Goal: Task Accomplishment & Management: Manage account settings

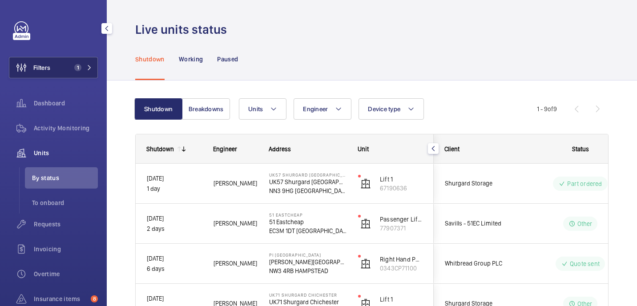
click at [70, 69] on button "Filters 1" at bounding box center [53, 67] width 89 height 21
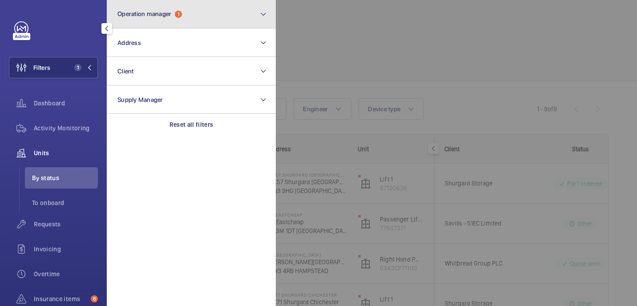
click at [179, 17] on span "1" at bounding box center [178, 14] width 7 height 7
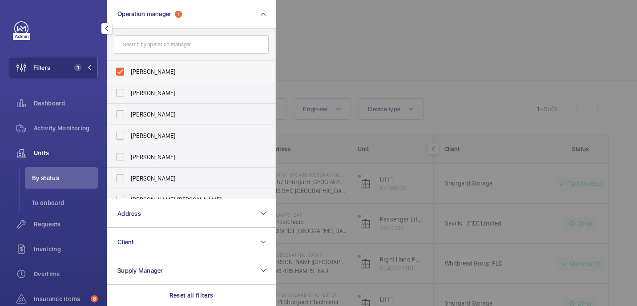
click at [205, 73] on span "[PERSON_NAME]" at bounding box center [192, 71] width 122 height 9
click at [129, 73] on input "[PERSON_NAME]" at bounding box center [120, 72] width 18 height 18
checkbox input "false"
click at [200, 46] on input "text" at bounding box center [191, 44] width 155 height 19
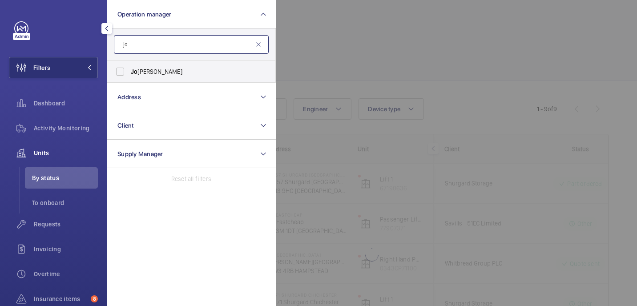
type input "jo"
click at [152, 58] on form "jo" at bounding box center [191, 44] width 168 height 32
click at [152, 70] on span "Jo hn Smith" at bounding box center [192, 71] width 122 height 9
click at [129, 70] on input "Jo hn Smith" at bounding box center [120, 72] width 18 height 18
checkbox input "true"
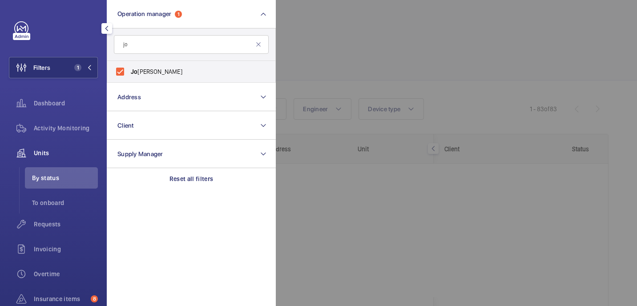
click at [395, 60] on div at bounding box center [594, 153] width 637 height 306
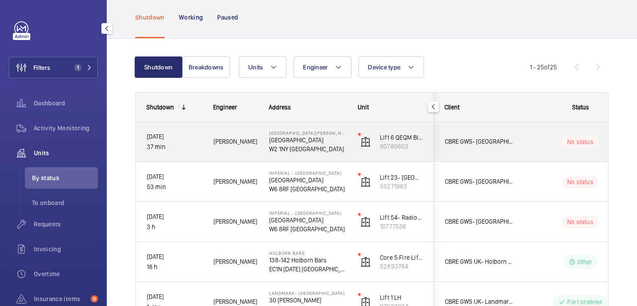
scroll to position [44, 0]
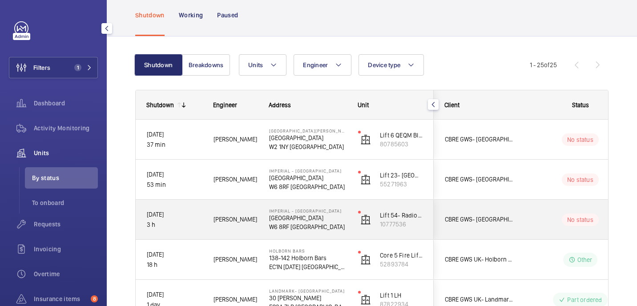
click at [242, 218] on span "Levi E." at bounding box center [236, 219] width 44 height 10
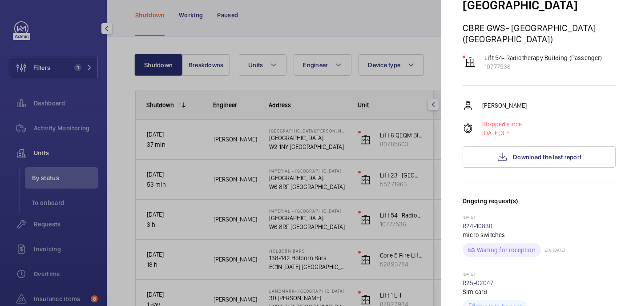
scroll to position [0, 0]
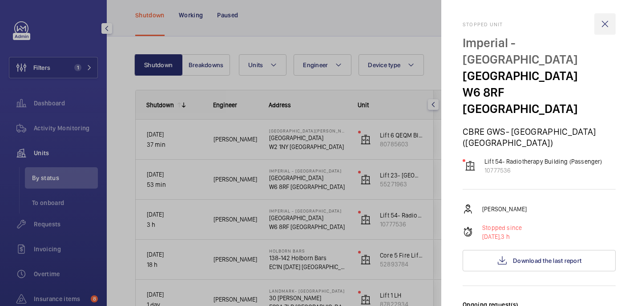
click at [610, 21] on wm-front-icon-button at bounding box center [604, 23] width 21 height 21
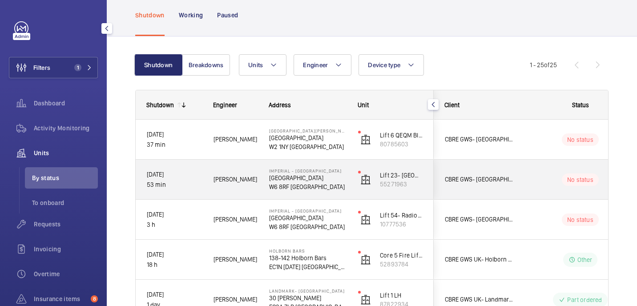
click at [193, 192] on div "21/08/2025 53 min" at bounding box center [169, 180] width 66 height 38
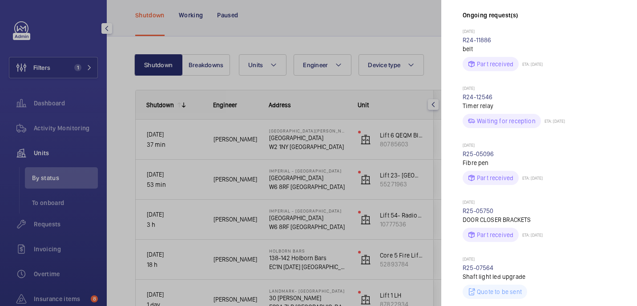
scroll to position [117, 0]
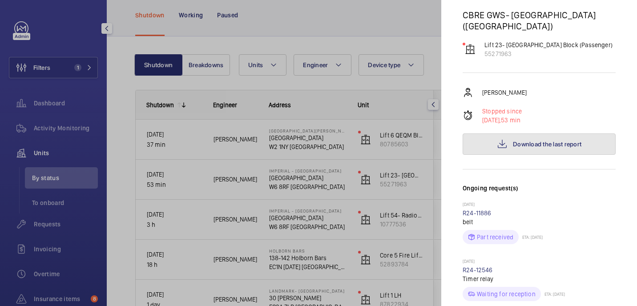
click at [525, 141] on span "Download the last report" at bounding box center [547, 144] width 69 height 7
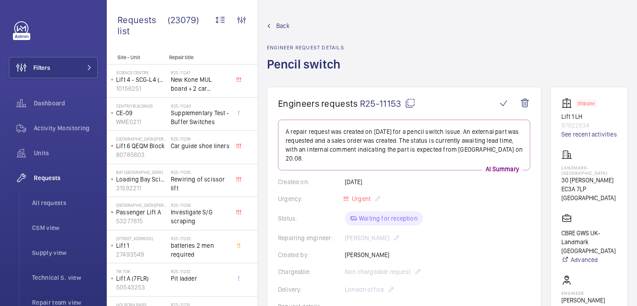
click at [314, 68] on h1 "Pencil switch" at bounding box center [306, 71] width 79 height 31
copy h1 "Pencil switch"
click at [567, 176] on p "Landmark- [GEOGRAPHIC_DATA]" at bounding box center [589, 170] width 56 height 11
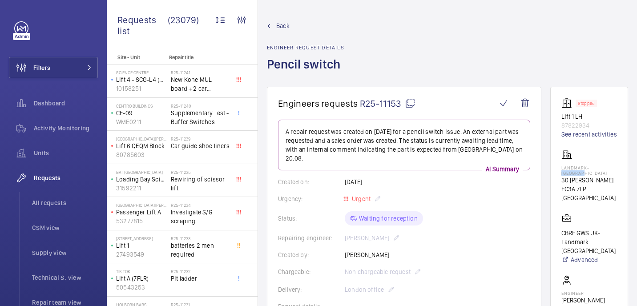
click at [567, 176] on p "Landmark- [GEOGRAPHIC_DATA]" at bounding box center [589, 170] width 56 height 11
copy p "Landmark- [GEOGRAPHIC_DATA]"
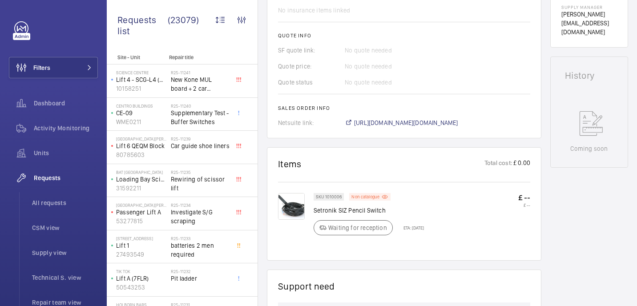
scroll to position [272, 0]
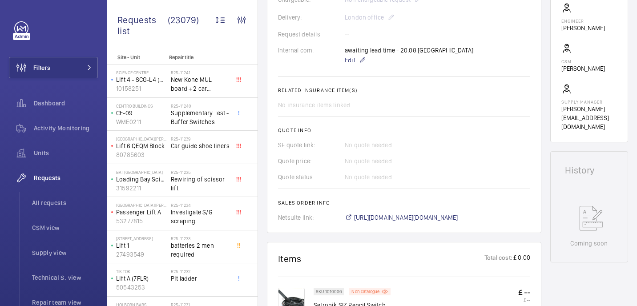
click at [348, 57] on wm-front-card-body "A repair request was created on 2025-08-20 for a pencil switch issue. An extern…" at bounding box center [404, 34] width 252 height 375
click at [351, 56] on span "Edit" at bounding box center [350, 60] width 11 height 9
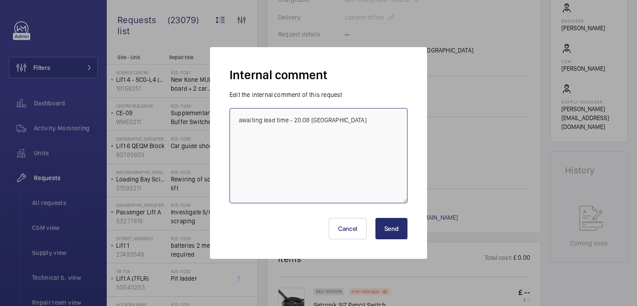
click at [372, 118] on textarea "awaiting lead time - 20.08 india" at bounding box center [319, 155] width 178 height 95
paste textarea "R25-11242"
type textarea "awaiting lead time - 20.08 india New request R25-11242 , on order - 21.08 india"
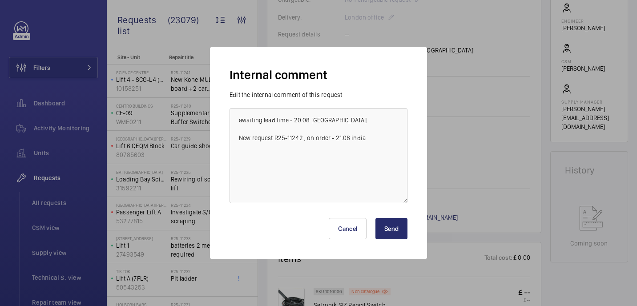
click at [392, 229] on button "Send" at bounding box center [391, 228] width 32 height 21
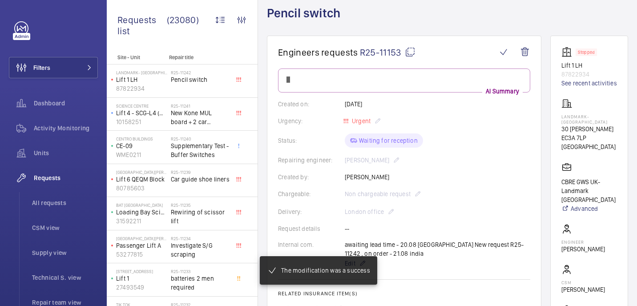
scroll to position [31, 0]
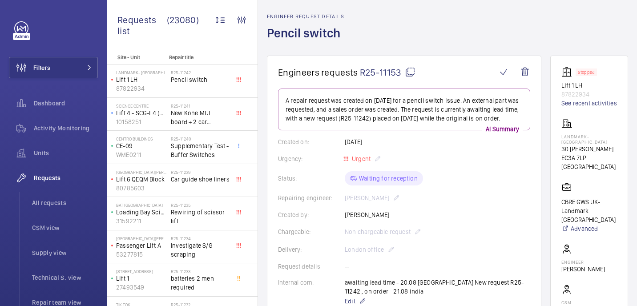
click at [408, 74] on mat-icon at bounding box center [410, 72] width 11 height 11
click at [528, 69] on wm-front-icon-button at bounding box center [524, 71] width 21 height 21
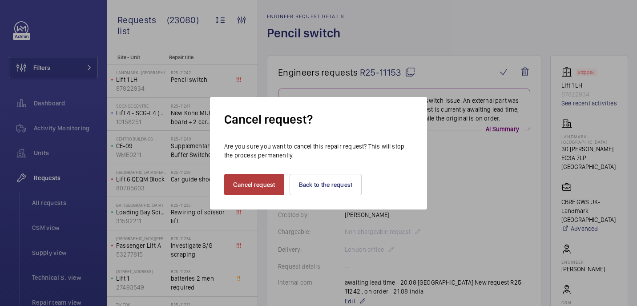
click at [274, 178] on button "Cancel request" at bounding box center [254, 184] width 60 height 21
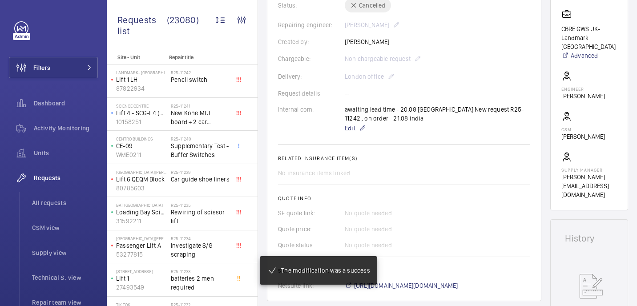
scroll to position [512, 0]
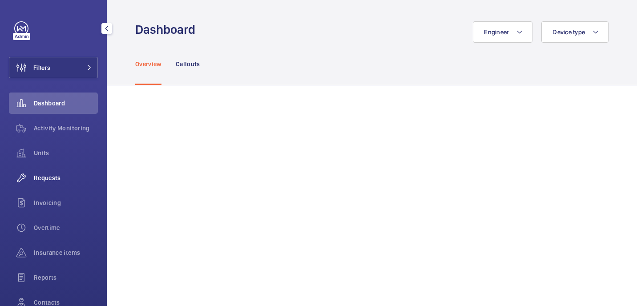
click at [55, 178] on span "Requests" at bounding box center [66, 177] width 64 height 9
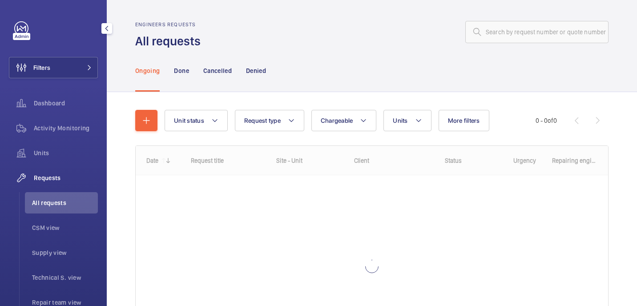
click at [141, 109] on div "Unit status Request type Chargeable Units More filters Request status Urgency R…" at bounding box center [371, 238] width 473 height 284
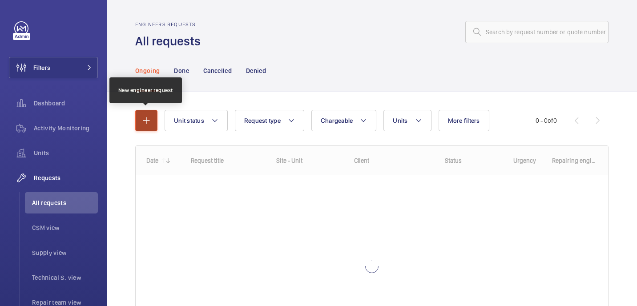
click at [142, 117] on mat-icon "button" at bounding box center [146, 120] width 11 height 11
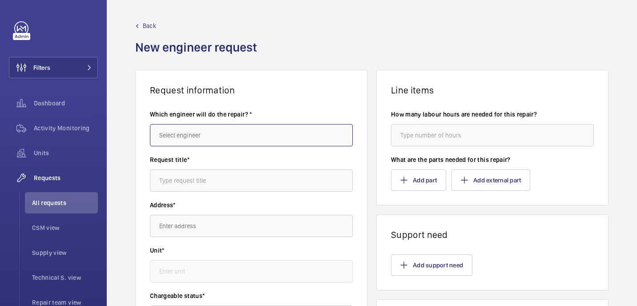
click at [254, 132] on input "text" at bounding box center [251, 135] width 203 height 22
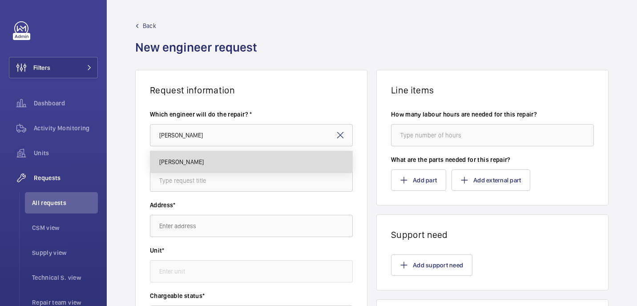
click at [242, 162] on mat-option "[PERSON_NAME]" at bounding box center [251, 161] width 202 height 21
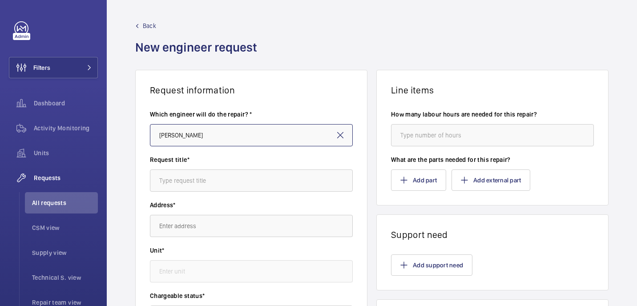
type input "[PERSON_NAME]"
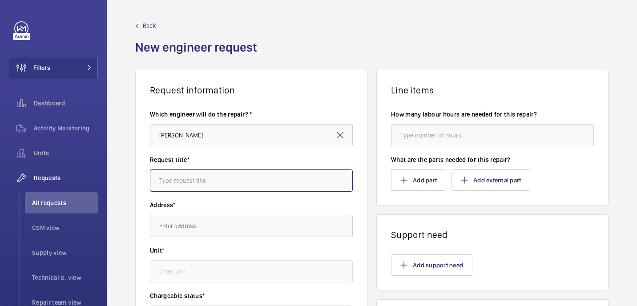
click at [226, 180] on input "text" at bounding box center [251, 180] width 203 height 22
paste input "Pencil switch"
type input "Pencil switch"
click at [197, 243] on div "Address*" at bounding box center [251, 223] width 203 height 45
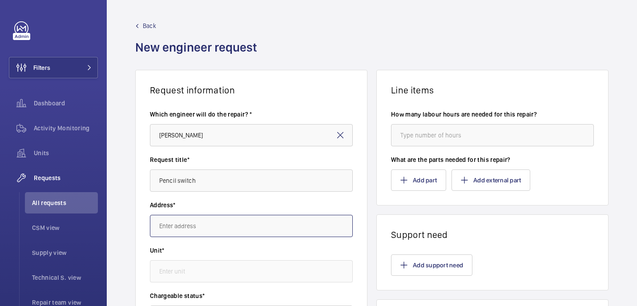
click at [197, 230] on input "text" at bounding box center [251, 226] width 203 height 22
paste input "Landmark- [GEOGRAPHIC_DATA]"
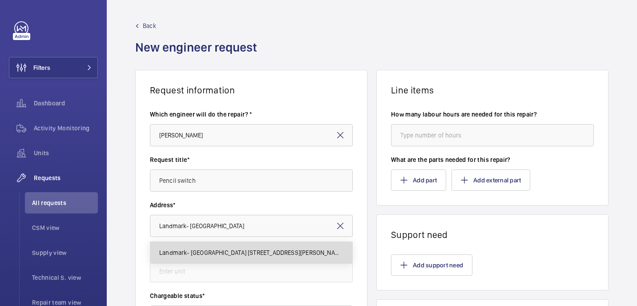
click at [213, 254] on span "Landmark- [GEOGRAPHIC_DATA] [STREET_ADDRESS][PERSON_NAME]" at bounding box center [251, 252] width 184 height 9
type input "Landmark- [GEOGRAPHIC_DATA] [STREET_ADDRESS][PERSON_NAME]"
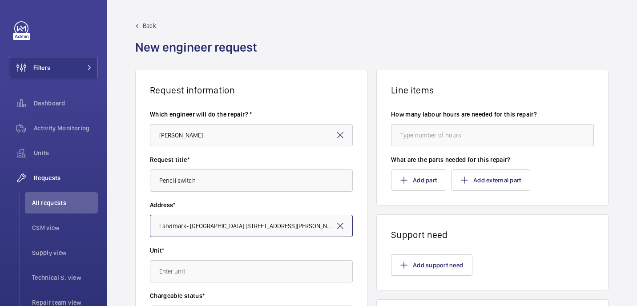
scroll to position [46, 0]
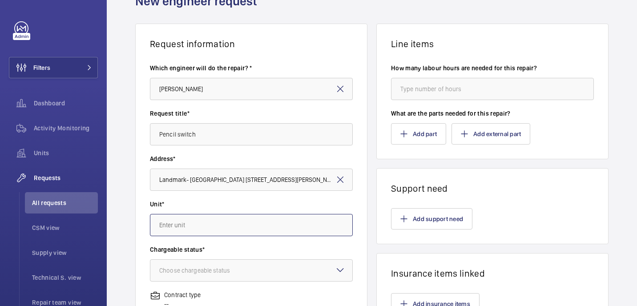
click at [228, 233] on input "text" at bounding box center [251, 225] width 203 height 22
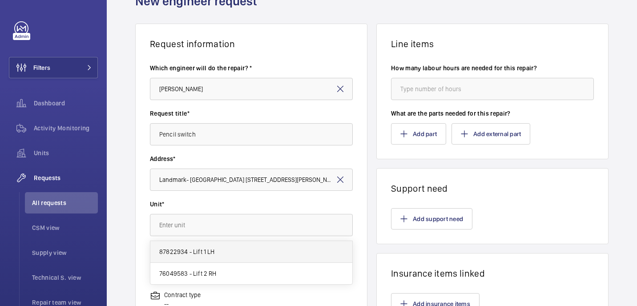
click at [215, 257] on mat-option "87822934 - Lift 1 LH" at bounding box center [251, 252] width 202 height 22
type input "87822934 - Lift 1 LH"
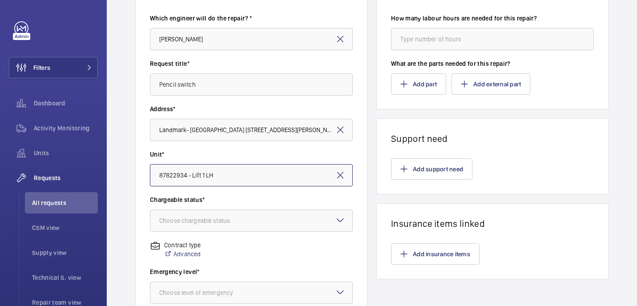
scroll to position [101, 0]
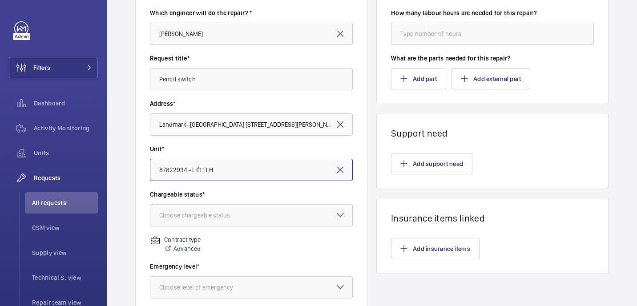
click at [218, 217] on div "Choose chargeable status" at bounding box center [205, 215] width 93 height 9
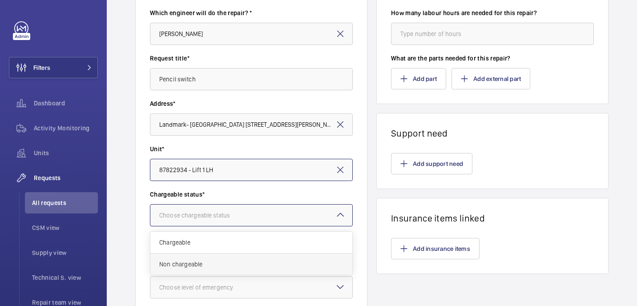
click at [268, 264] on span "Non chargeable" at bounding box center [251, 264] width 184 height 9
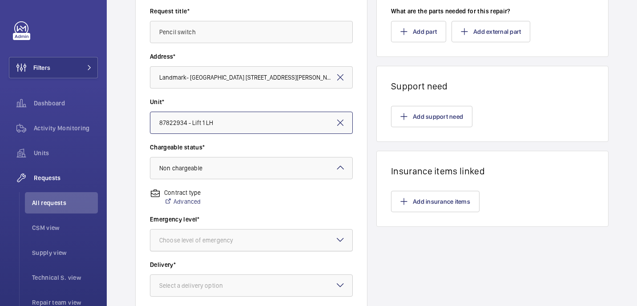
click at [254, 230] on div at bounding box center [251, 240] width 202 height 21
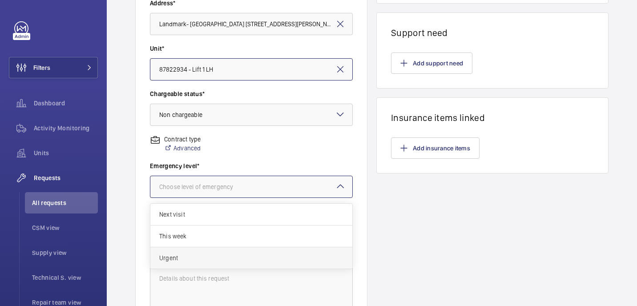
click at [224, 258] on span "Urgent" at bounding box center [251, 258] width 184 height 9
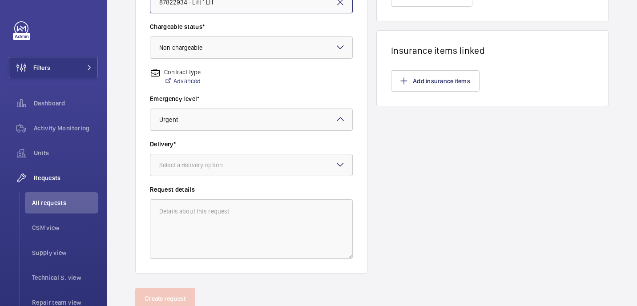
scroll to position [280, 0]
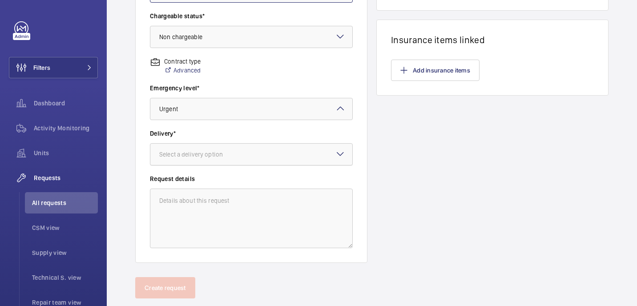
click at [210, 152] on div "Select a delivery option" at bounding box center [202, 154] width 86 height 9
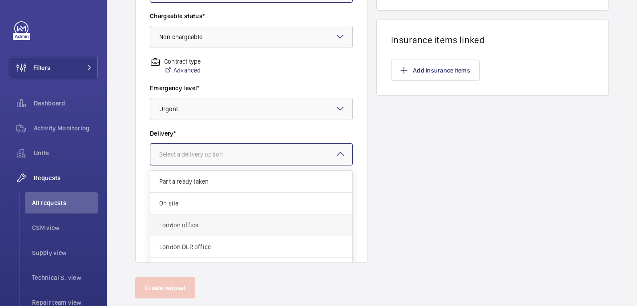
click at [208, 227] on span "London office" at bounding box center [251, 225] width 184 height 9
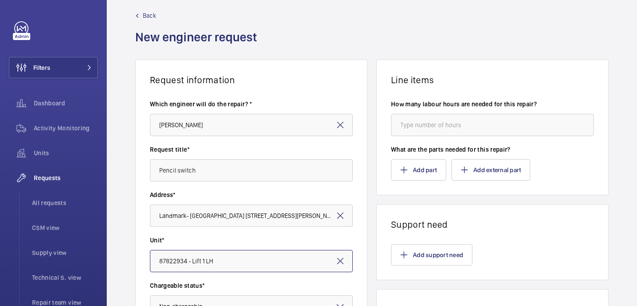
scroll to position [12, 0]
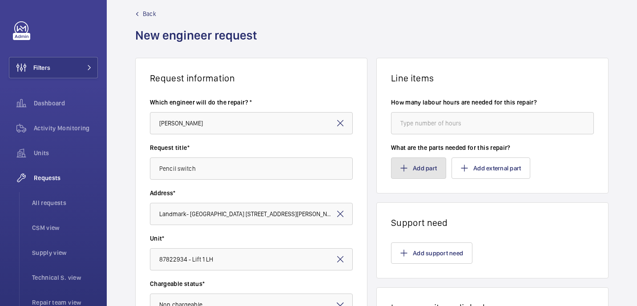
click at [430, 165] on button "Add part" at bounding box center [418, 167] width 55 height 21
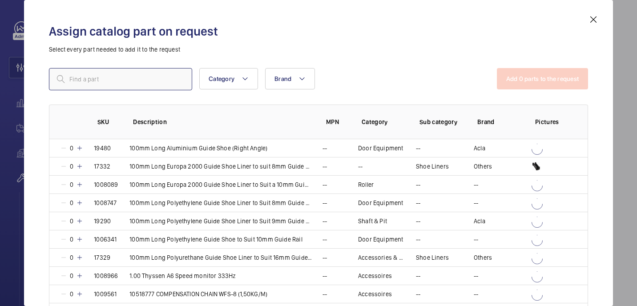
click at [111, 75] on input "text" at bounding box center [120, 79] width 143 height 22
paste input "1010021"
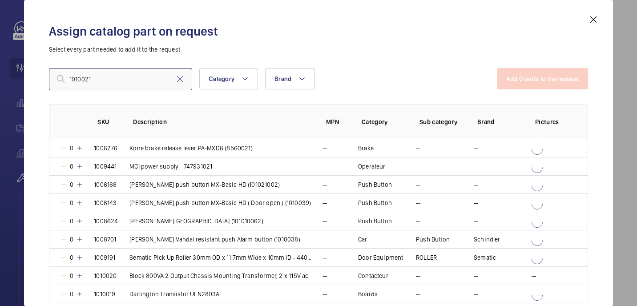
click at [73, 81] on input "1010021" at bounding box center [120, 79] width 143 height 22
click at [124, 78] on input "1010021" at bounding box center [120, 79] width 143 height 22
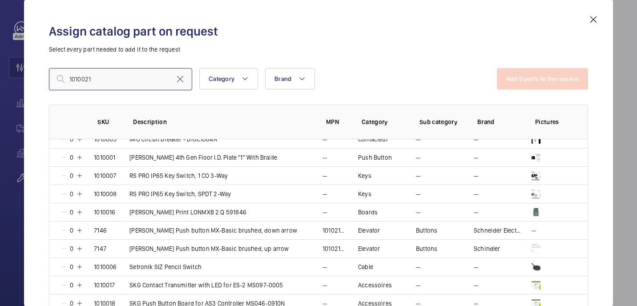
scroll to position [211, 0]
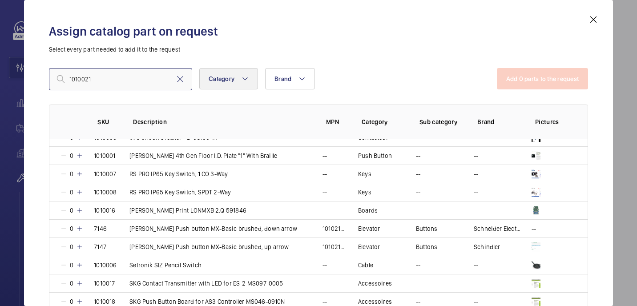
type input "1010021"
click at [245, 75] on mat-icon at bounding box center [245, 78] width 7 height 11
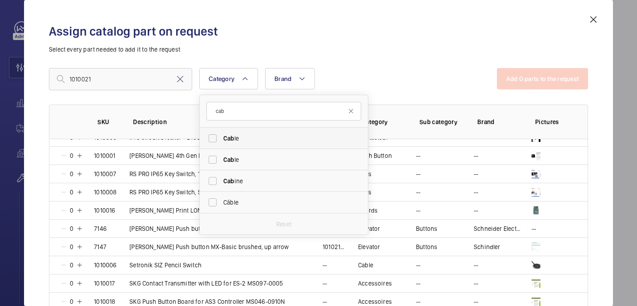
type input "cab"
click at [249, 134] on span "Cab le" at bounding box center [284, 138] width 122 height 9
click at [222, 134] on input "Cab le" at bounding box center [213, 138] width 18 height 18
checkbox input "true"
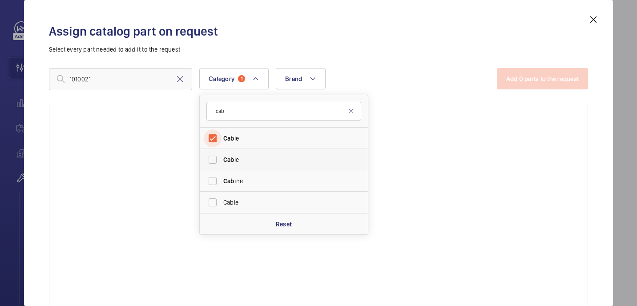
scroll to position [56, 0]
click at [251, 156] on span "Cab le" at bounding box center [284, 159] width 122 height 9
click at [222, 156] on input "Cab le" at bounding box center [213, 160] width 18 height 18
checkbox input "true"
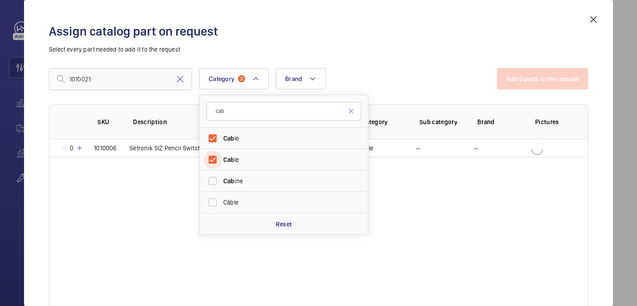
scroll to position [0, 0]
click at [381, 53] on p "Select every part needed to add it to the request" at bounding box center [318, 49] width 539 height 9
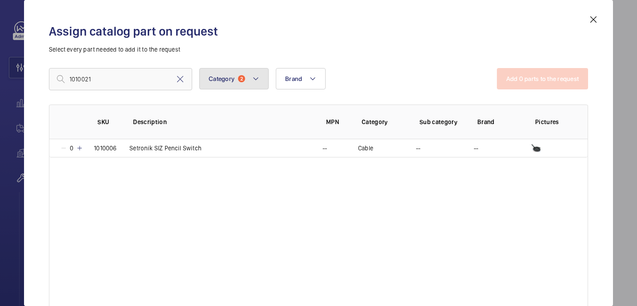
click at [256, 71] on button "Category 2" at bounding box center [233, 78] width 69 height 21
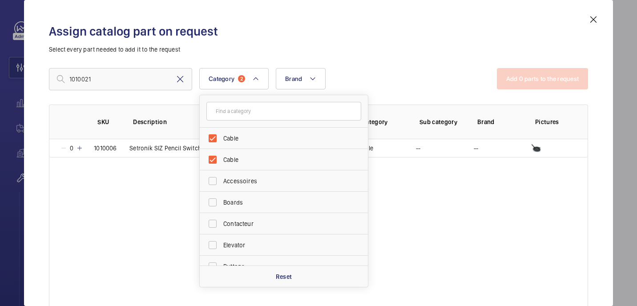
click at [180, 81] on mat-icon at bounding box center [180, 79] width 11 height 11
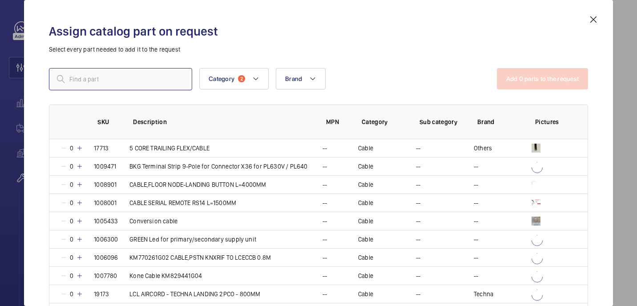
paste input "1010021"
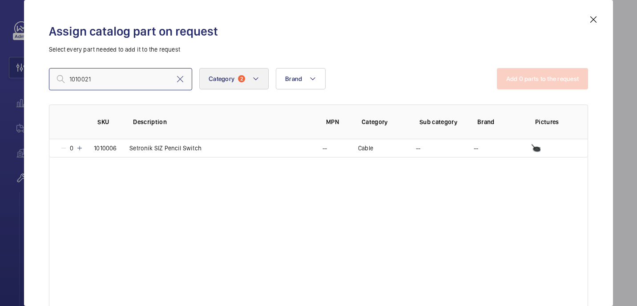
type input "1010021"
click at [258, 89] on button "Category 2" at bounding box center [233, 78] width 69 height 21
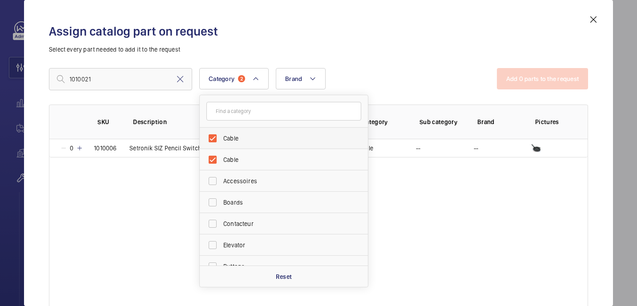
drag, startPoint x: 238, startPoint y: 133, endPoint x: 238, endPoint y: 140, distance: 6.7
click at [238, 134] on span "Cable" at bounding box center [284, 138] width 122 height 9
click at [222, 133] on input "Cable" at bounding box center [213, 138] width 18 height 18
click at [238, 146] on label "Cable" at bounding box center [277, 138] width 155 height 21
click at [222, 146] on input "Cable" at bounding box center [213, 138] width 18 height 18
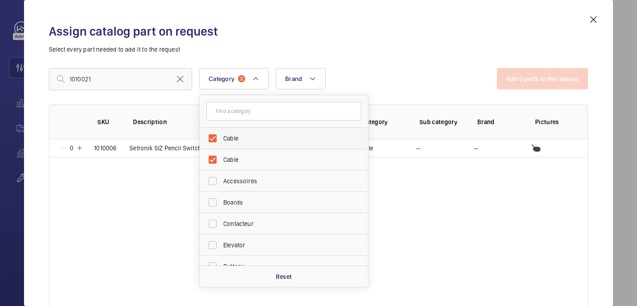
click at [234, 137] on span "Cable" at bounding box center [284, 138] width 122 height 9
click at [222, 137] on input "Cable" at bounding box center [213, 138] width 18 height 18
checkbox input "false"
click at [237, 156] on span "Cable" at bounding box center [284, 159] width 122 height 9
click at [222, 156] on input "Cable" at bounding box center [213, 160] width 18 height 18
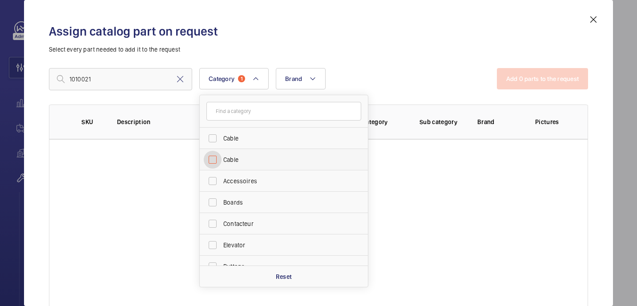
checkbox input "false"
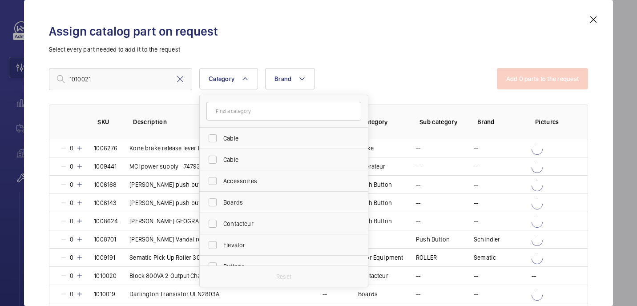
click at [248, 32] on h2 "Assign catalog part on request" at bounding box center [318, 31] width 539 height 16
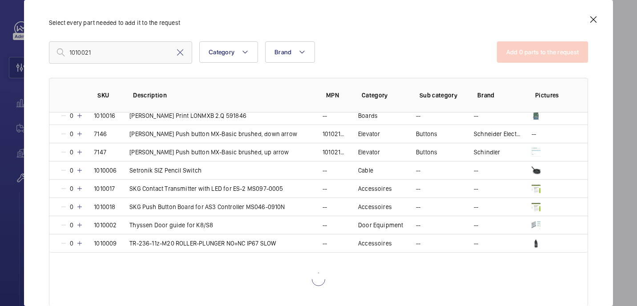
scroll to position [226, 0]
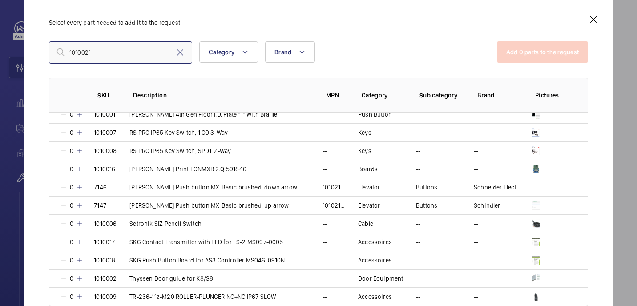
click at [159, 49] on input "1010021" at bounding box center [120, 52] width 143 height 22
paste input "A&A S/MRS/NO REED SWITCH 1 x N/O"
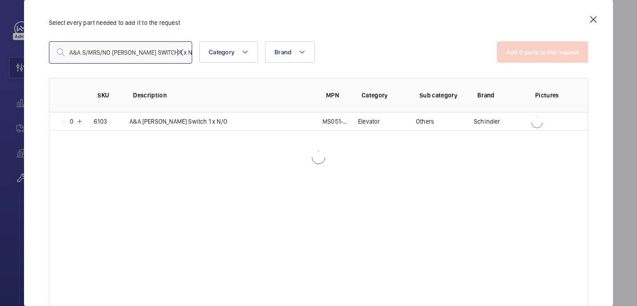
scroll to position [0, 0]
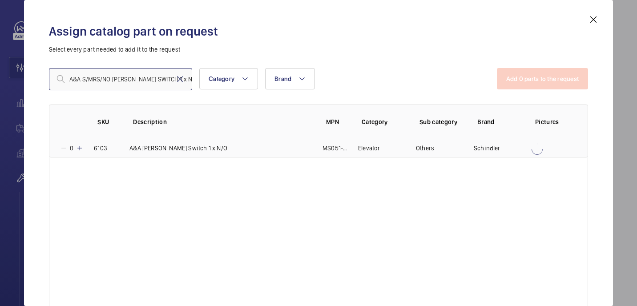
type input "A&A S/MRS/NO REED SWITCH 1 x N/O"
click at [83, 148] on mat-icon at bounding box center [79, 148] width 7 height 7
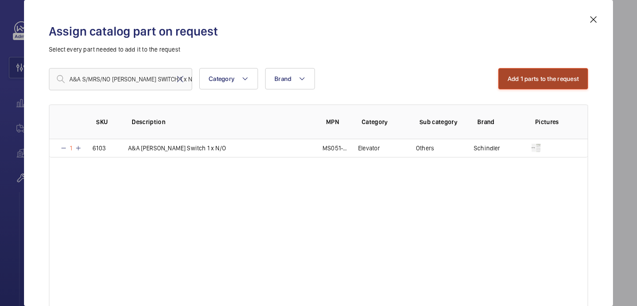
click at [532, 85] on button "Add 1 parts to the request" at bounding box center [543, 78] width 90 height 21
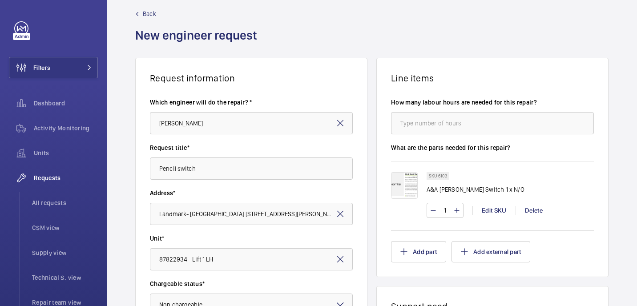
click at [400, 186] on img at bounding box center [404, 185] width 27 height 27
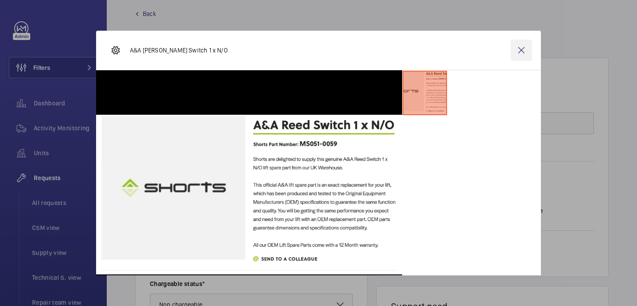
click at [522, 44] on wm-front-icon-button at bounding box center [521, 50] width 21 height 21
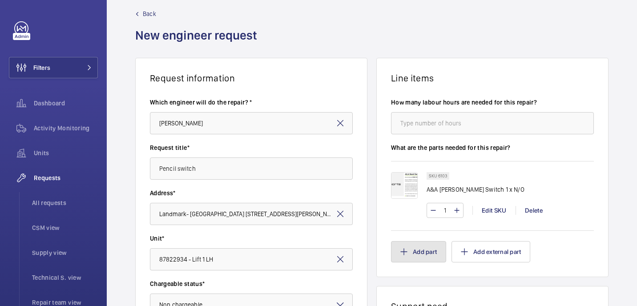
click at [425, 255] on button "Add part" at bounding box center [418, 251] width 55 height 21
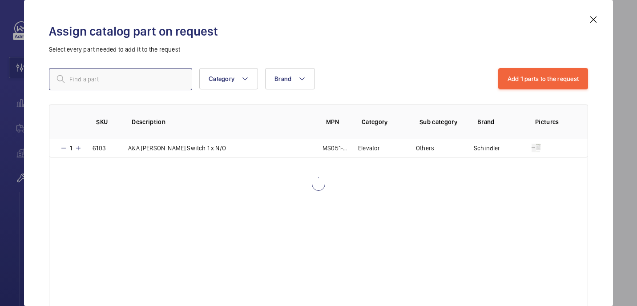
click at [145, 81] on input "text" at bounding box center [120, 79] width 143 height 22
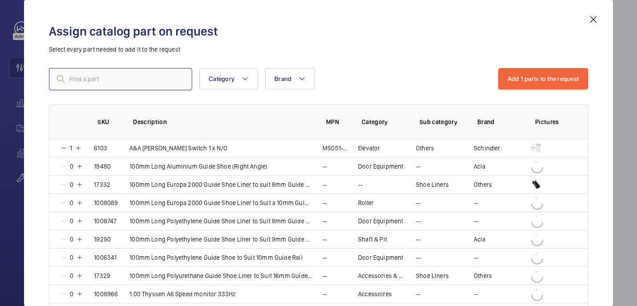
paste input "1010022"
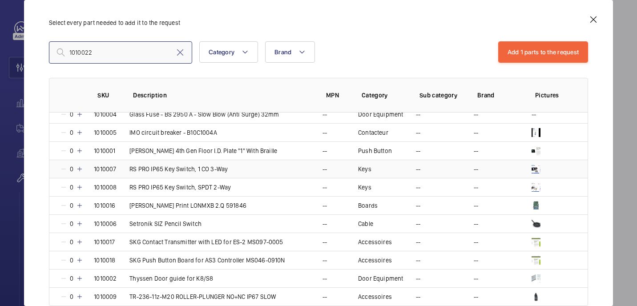
scroll to position [153, 0]
type input "1010022"
click at [139, 56] on input "1010022" at bounding box center [120, 52] width 143 height 22
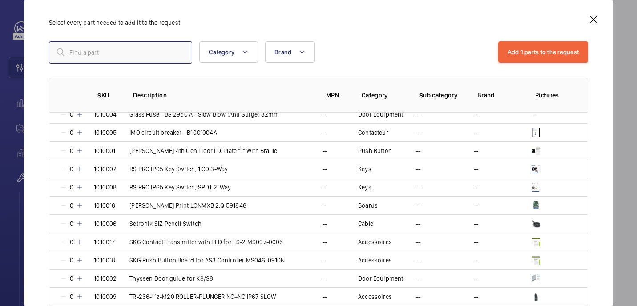
paste input "A&A S/MRS/NC REED SWITCH 1 x N/C"
type input "A&A S/MRS/NC REED SWITCH 1 x N/C"
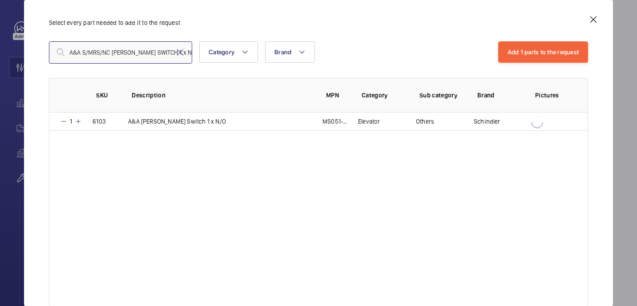
scroll to position [0, 0]
click at [165, 51] on input "A&A S/MRS/NC REED SWITCH 1 x N/C" at bounding box center [120, 52] width 143 height 22
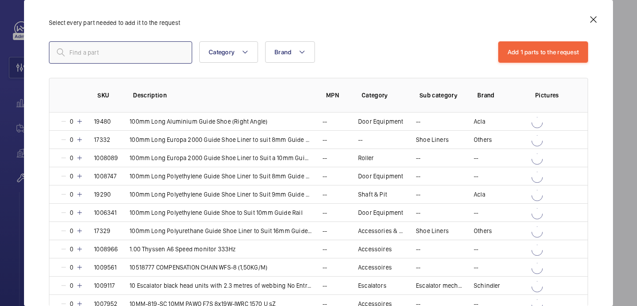
paste input "A&A S/MRS/NC REED SWITCH 1 x N/C"
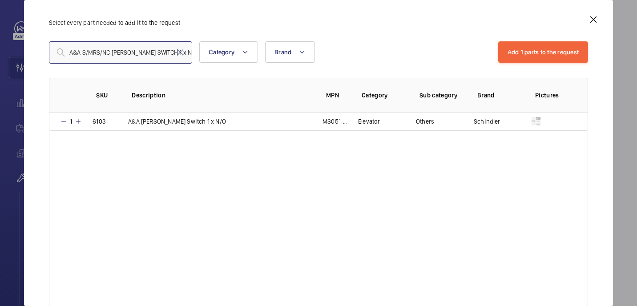
type input "A&A S/MRS/NC REED SWITCH 1 x N/C"
click at [137, 48] on input "A&A S/MRS/NC REED SWITCH 1 x N/C" at bounding box center [120, 52] width 143 height 22
paste input "36268"
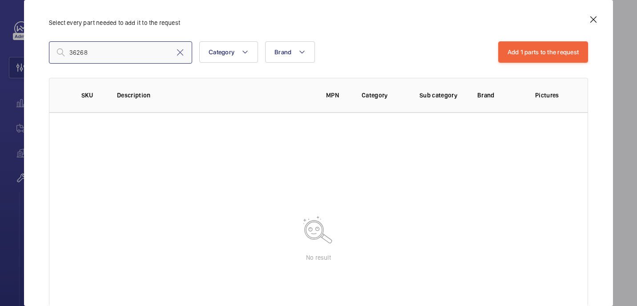
type input "36268"
click at [92, 56] on input "36268" at bounding box center [120, 52] width 143 height 22
paste input "1010022"
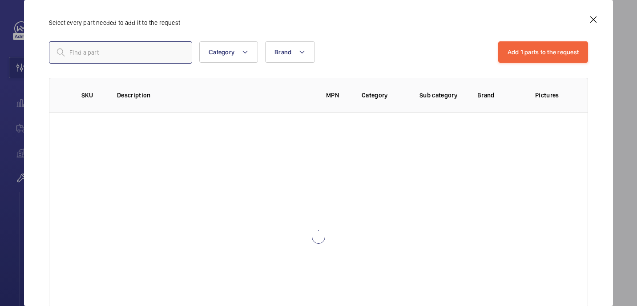
type input "1010022"
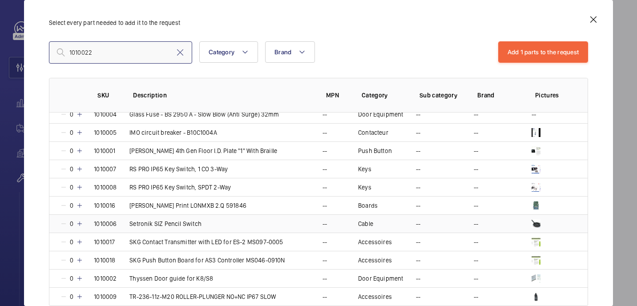
scroll to position [153, 0]
click at [124, 49] on input "1010022" at bounding box center [120, 52] width 143 height 22
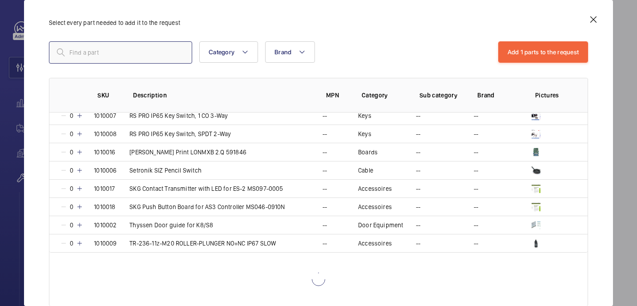
paste input "1010022"
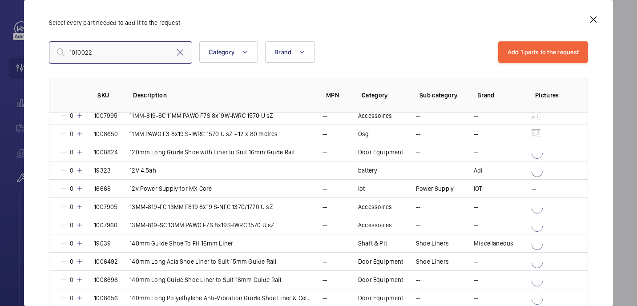
scroll to position [153, 0]
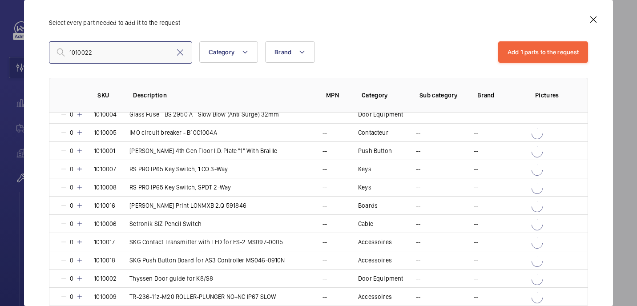
click at [70, 53] on input "1010022" at bounding box center [120, 52] width 143 height 22
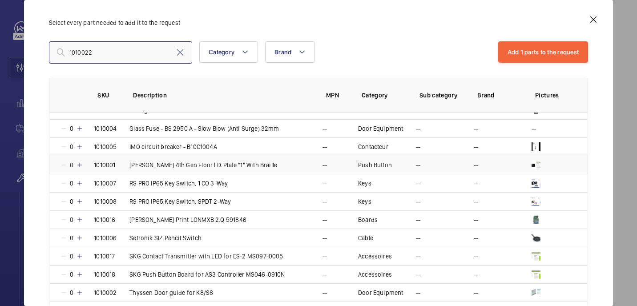
scroll to position [141, 0]
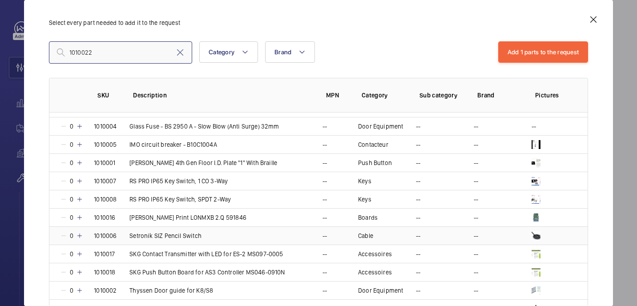
type input "1010022"
click at [79, 234] on mat-icon at bounding box center [79, 235] width 7 height 7
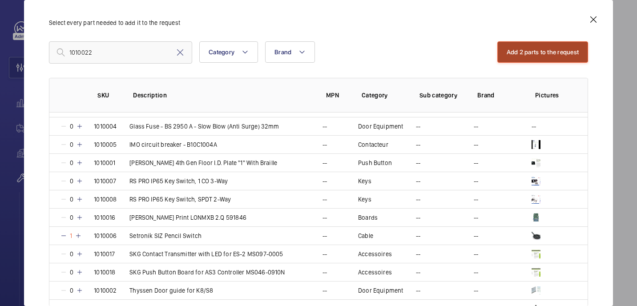
click at [576, 46] on button "Add 2 parts to the request" at bounding box center [542, 51] width 91 height 21
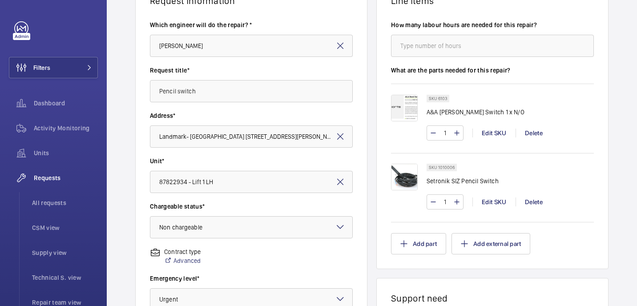
scroll to position [90, 0]
click at [407, 243] on mat-icon "button" at bounding box center [403, 242] width 7 height 7
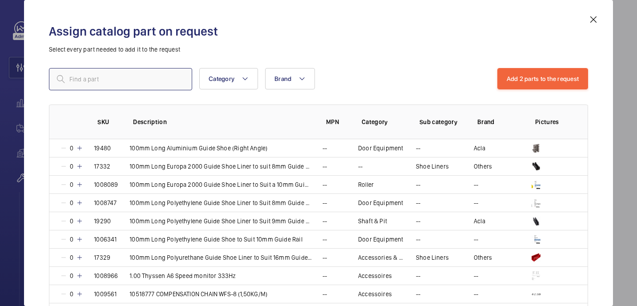
click at [119, 81] on input "text" at bounding box center [120, 79] width 143 height 22
paste input "1010023"
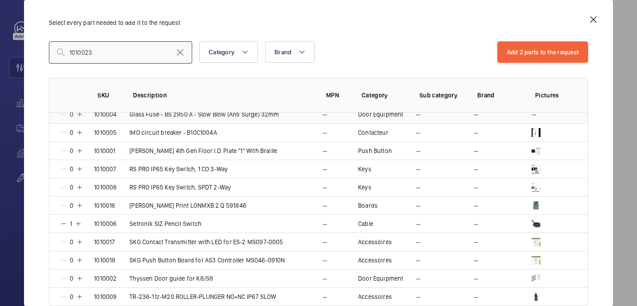
scroll to position [135, 0]
type input "1010023"
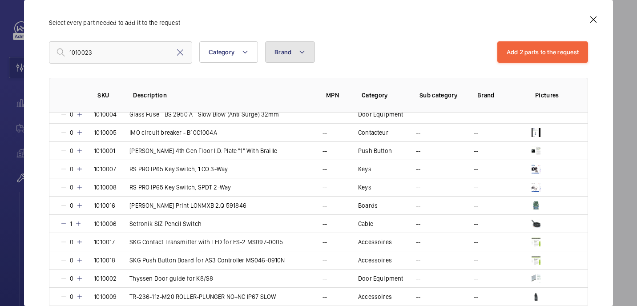
click at [298, 49] on mat-icon at bounding box center [301, 52] width 7 height 11
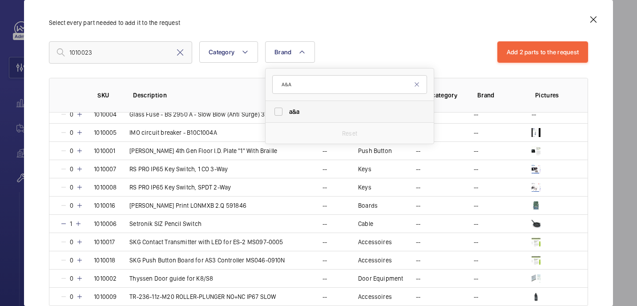
type input "A&A"
click at [308, 112] on span "a&a" at bounding box center [350, 111] width 122 height 9
click at [287, 112] on input "a&a" at bounding box center [279, 112] width 18 height 18
checkbox input "true"
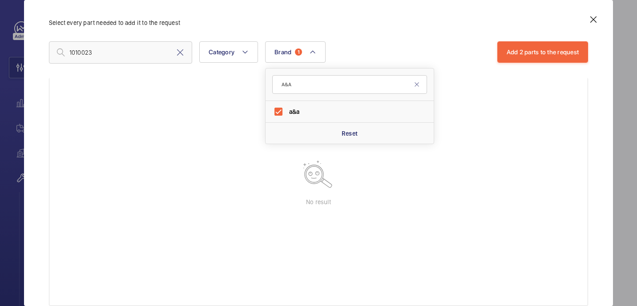
click at [365, 56] on div "1010023 Category Brand 1 A&A a&a Reset More filters Reset all filters" at bounding box center [273, 52] width 448 height 22
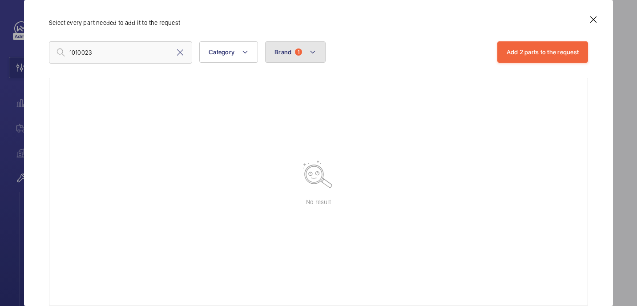
click at [309, 47] on mat-icon at bounding box center [312, 52] width 7 height 11
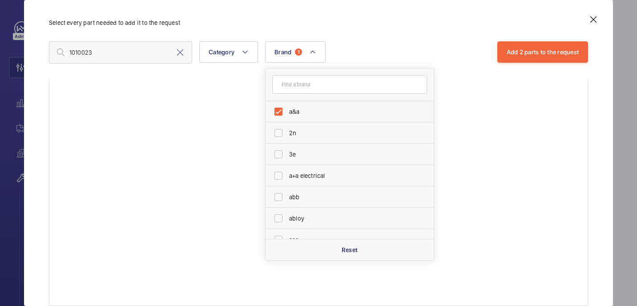
click at [300, 106] on label "a&a" at bounding box center [343, 111] width 155 height 21
click at [287, 106] on input "a&a" at bounding box center [279, 112] width 18 height 18
checkbox input "false"
click at [358, 32] on div "Assign catalog part on request Select every part needed to add it to the reques…" at bounding box center [318, 160] width 561 height 292
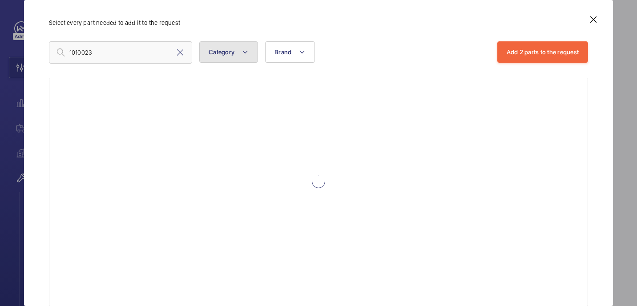
scroll to position [135, 0]
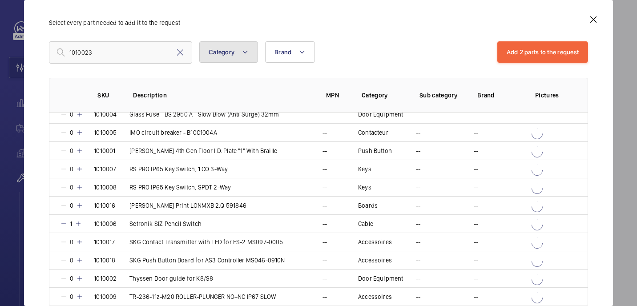
click at [246, 52] on mat-icon at bounding box center [245, 52] width 7 height 11
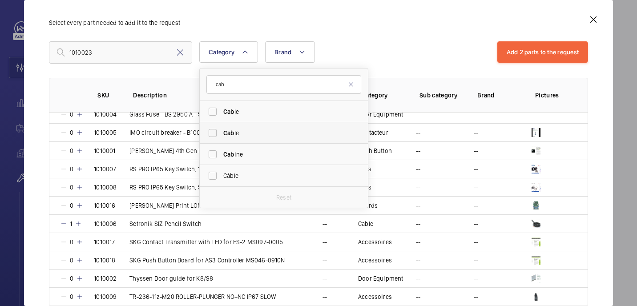
type input "cab"
click at [238, 122] on label "Cab le" at bounding box center [277, 132] width 155 height 21
click at [222, 124] on input "Cab le" at bounding box center [213, 133] width 18 height 18
checkbox input "true"
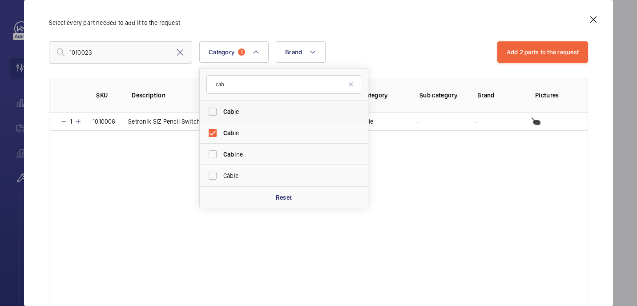
click at [238, 116] on span "Cab le" at bounding box center [284, 111] width 122 height 9
click at [222, 116] on input "Cab le" at bounding box center [213, 112] width 18 height 18
checkbox input "true"
click at [379, 32] on div "Assign catalog part on request Select every part needed to add it to the reques…" at bounding box center [318, 160] width 561 height 292
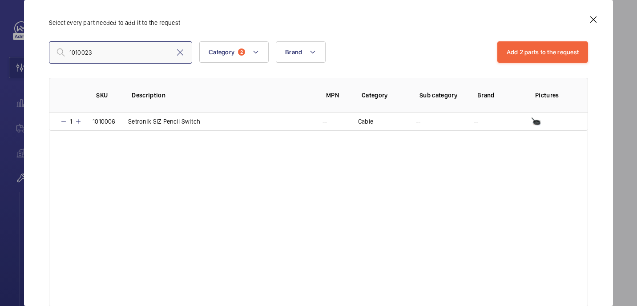
click at [153, 48] on input "1010023" at bounding box center [120, 52] width 143 height 22
click at [150, 50] on input "1010023" at bounding box center [120, 52] width 143 height 22
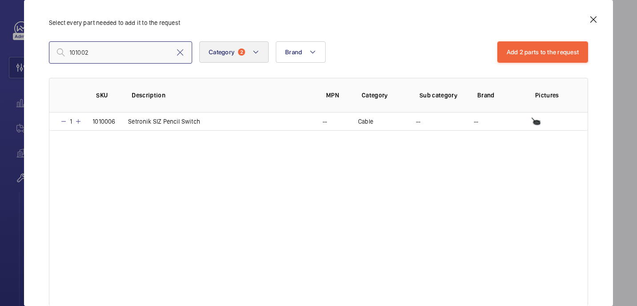
type input "101002"
click at [260, 51] on button "Category 2" at bounding box center [233, 51] width 69 height 21
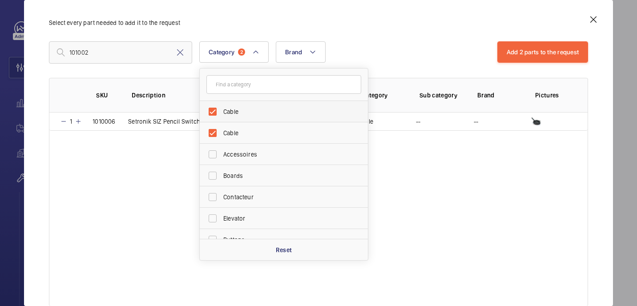
click at [246, 113] on span "Cable" at bounding box center [284, 111] width 122 height 9
click at [222, 113] on input "Cable" at bounding box center [213, 112] width 18 height 18
checkbox input "false"
click at [246, 126] on label "Cable" at bounding box center [277, 132] width 155 height 21
click at [222, 126] on input "Cable" at bounding box center [213, 133] width 18 height 18
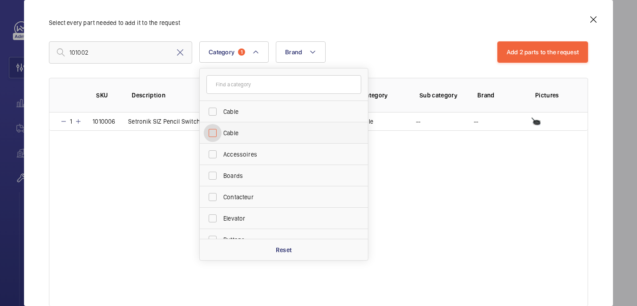
checkbox input "false"
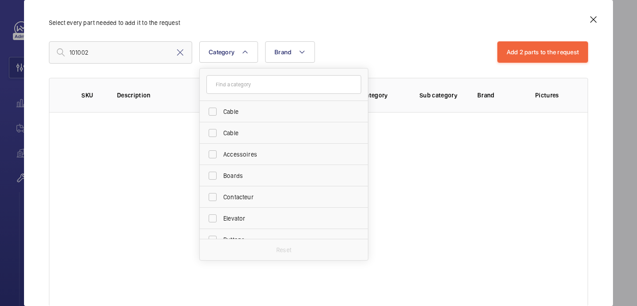
click at [348, 55] on div "101002 Category Cable Cable Accessoires Boards Contacteur Elevator Buttons Hydr…" at bounding box center [273, 52] width 448 height 22
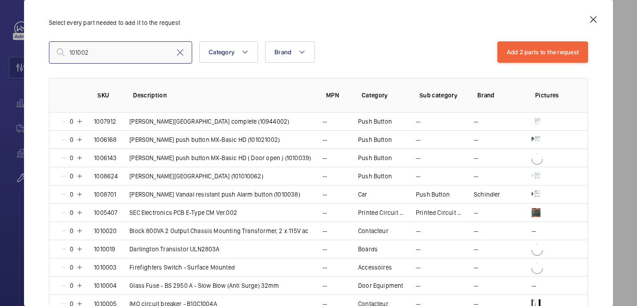
click at [139, 53] on input "101002" at bounding box center [120, 52] width 143 height 22
type input "1"
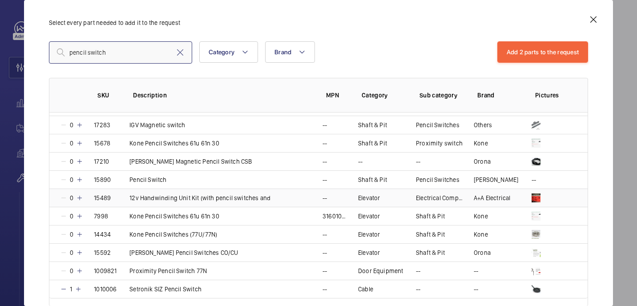
scroll to position [25, 0]
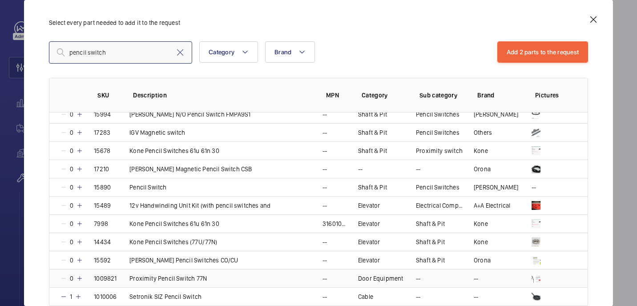
type input "pencil switch"
click at [82, 280] on mat-icon at bounding box center [79, 278] width 7 height 7
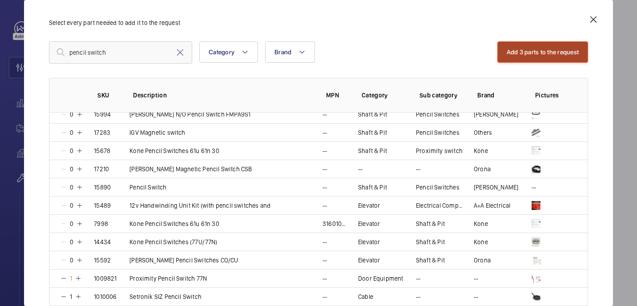
click at [519, 50] on button "Add 3 parts to the request" at bounding box center [542, 51] width 91 height 21
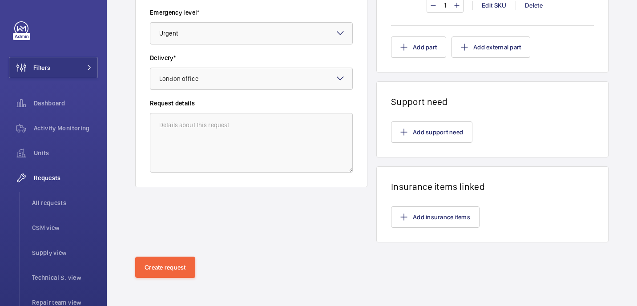
scroll to position [355, 0]
click at [173, 267] on button "Create request" at bounding box center [165, 268] width 60 height 21
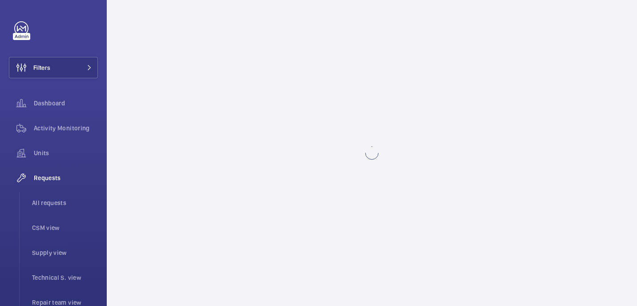
scroll to position [0, 0]
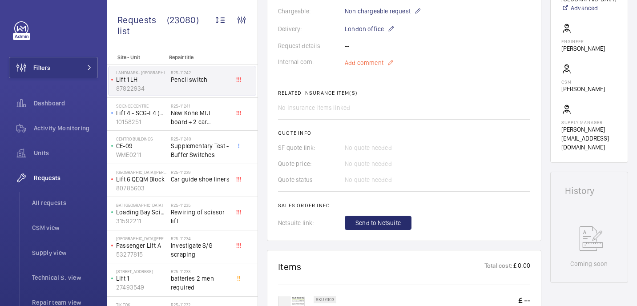
scroll to position [234, 0]
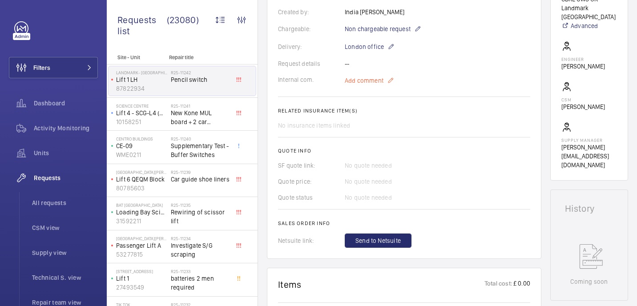
click at [360, 84] on span "Add comment" at bounding box center [364, 80] width 39 height 9
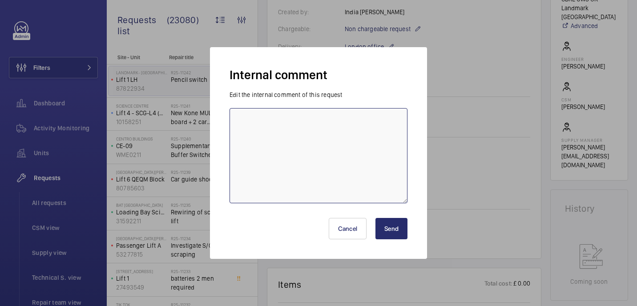
click at [338, 130] on textarea at bounding box center [319, 155] width 178 height 95
click at [294, 121] on textarea "Admin not reconiges correct sku" at bounding box center [319, 155] width 178 height 95
paste textarea "recognising"
click at [339, 121] on textarea "Admin not recognising correct sku" at bounding box center [319, 155] width 178 height 95
type textarea "Admin not recognising correct sku - 21/08 india"
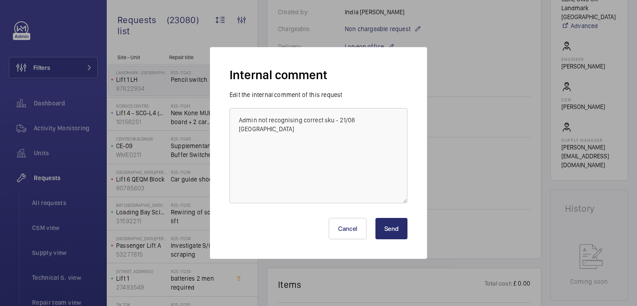
click at [396, 226] on button "Send" at bounding box center [391, 228] width 32 height 21
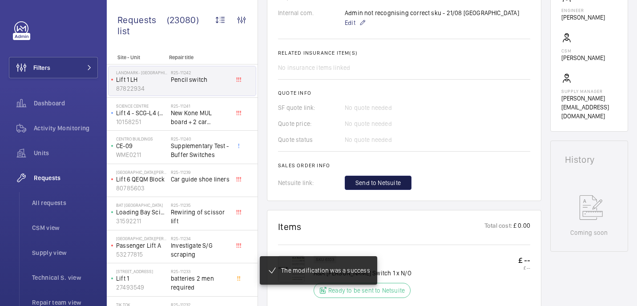
click at [393, 178] on span "Send to Netsuite" at bounding box center [377, 182] width 45 height 9
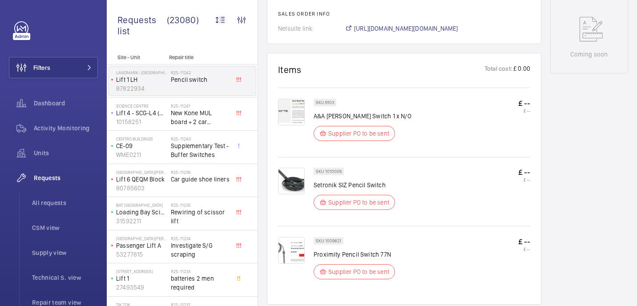
scroll to position [425, 0]
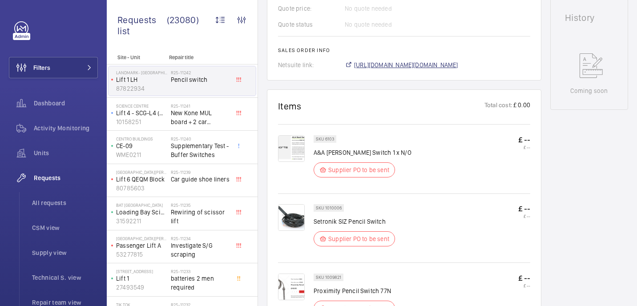
click at [426, 62] on span "https://6461500.app.netsuite.com/app/accounting/transactions/salesord.nl?id=293…" at bounding box center [406, 64] width 104 height 9
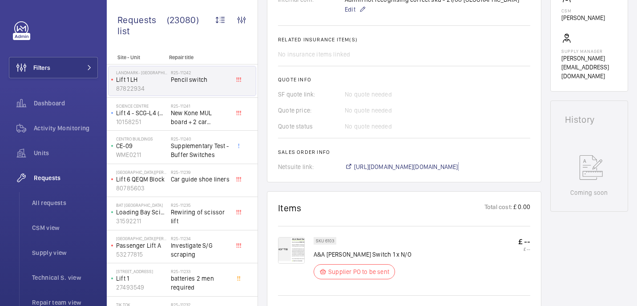
scroll to position [171, 0]
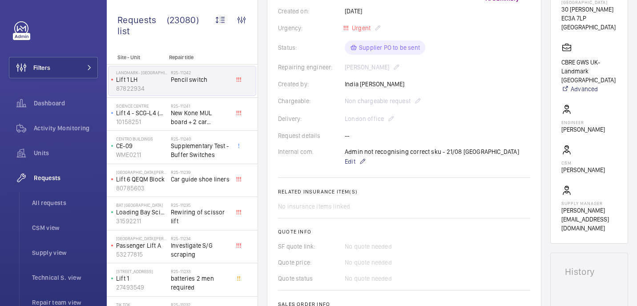
click at [411, 151] on div "Admin not recognising correct sku - 21/08 india Edit" at bounding box center [432, 157] width 174 height 20
copy p "Admin not recognising correct sku - 21/08 india"
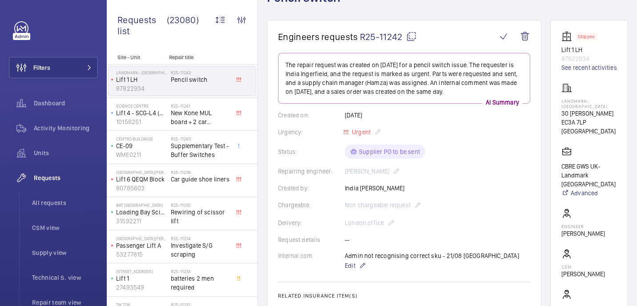
drag, startPoint x: 595, startPoint y: 56, endPoint x: 559, endPoint y: 62, distance: 37.0
click at [559, 62] on wm-front-card "Stopped Lift 1 LH 87822934 See recent activities Landmark- Irongate House 30 Du…" at bounding box center [589, 184] width 78 height 328
copy p "87822934"
click at [407, 34] on mat-icon at bounding box center [411, 36] width 11 height 11
copy p "87822934"
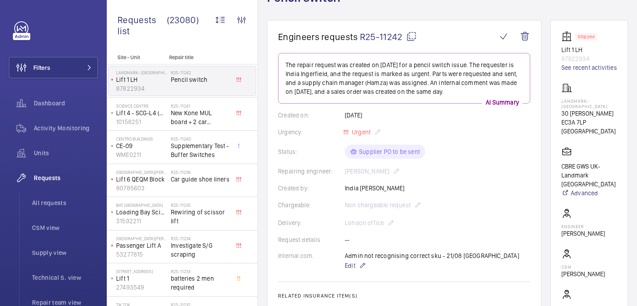
click at [409, 38] on mat-icon at bounding box center [411, 36] width 11 height 11
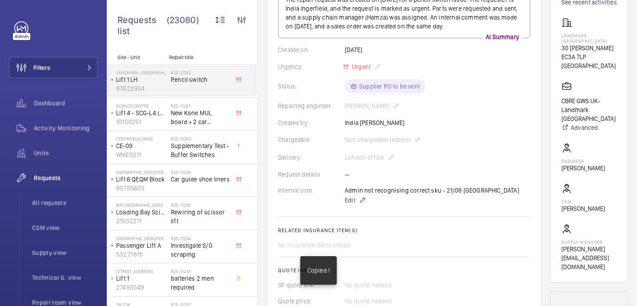
scroll to position [176, 0]
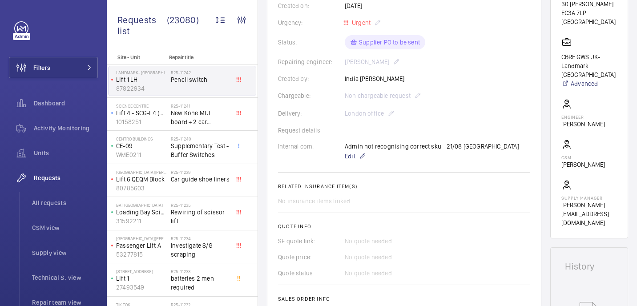
click at [350, 161] on wm-front-card-body "The repair request was created on 2025-08-21 for a pencil switch issue. The req…" at bounding box center [404, 131] width 252 height 375
click at [350, 160] on span "Edit" at bounding box center [350, 156] width 11 height 9
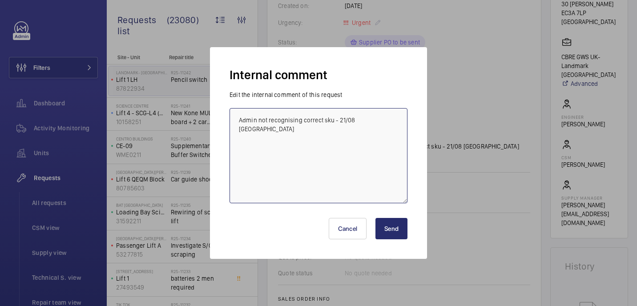
click at [375, 123] on textarea "Admin not recognising correct sku - 21/08 india" at bounding box center [319, 155] width 178 height 95
paste textarea "R25-11153"
type textarea "Admin not recognising correct sku - 21/08 india On order, previous request numb…"
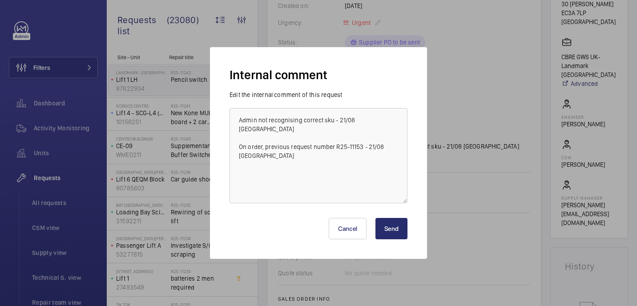
click at [388, 229] on button "Send" at bounding box center [391, 228] width 32 height 21
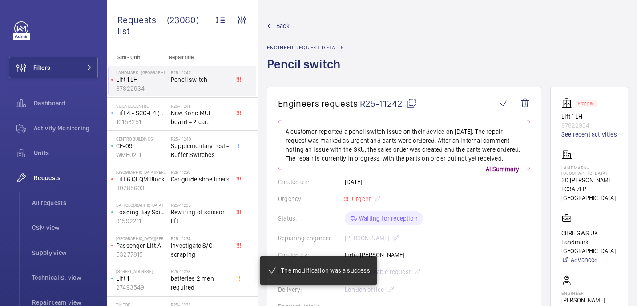
scroll to position [203, 0]
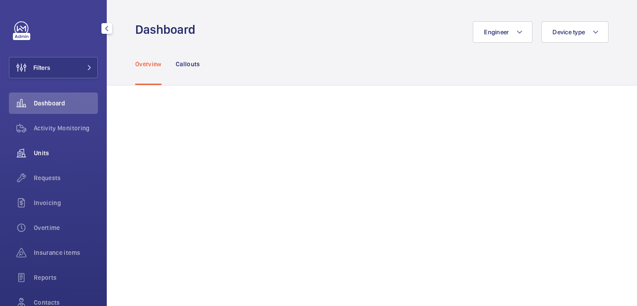
click at [40, 153] on span "Units" at bounding box center [66, 153] width 64 height 9
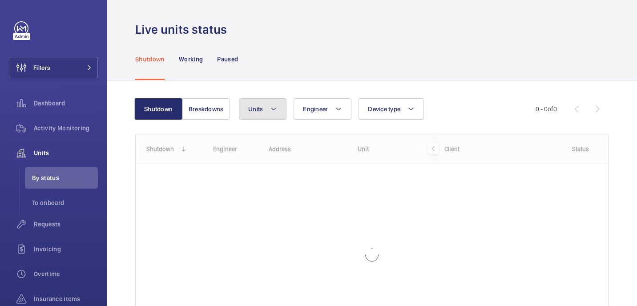
click at [274, 108] on mat-icon at bounding box center [273, 109] width 7 height 11
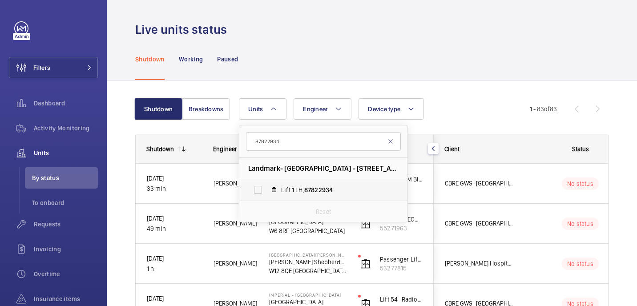
type input "87822934"
click at [296, 184] on label "Lift 1 LH, 87822934" at bounding box center [316, 189] width 154 height 21
click at [267, 184] on input "Lift 1 LH, 87822934" at bounding box center [258, 190] width 18 height 18
checkbox input "true"
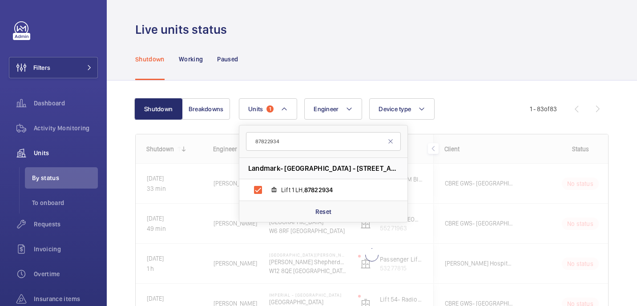
click at [331, 58] on div "Shutdown Working Paused" at bounding box center [371, 59] width 473 height 42
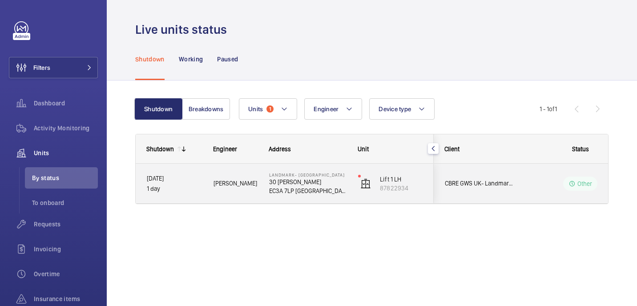
click at [340, 185] on p "30 [PERSON_NAME]" at bounding box center [307, 181] width 77 height 9
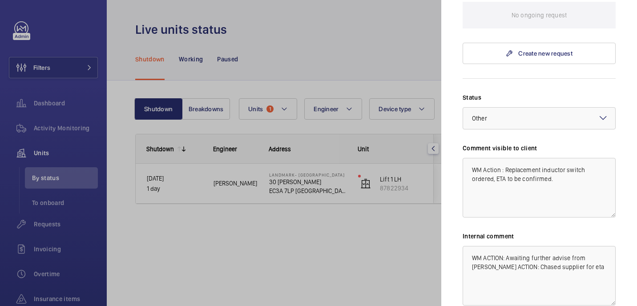
scroll to position [318, 0]
click at [543, 106] on div at bounding box center [539, 116] width 152 height 21
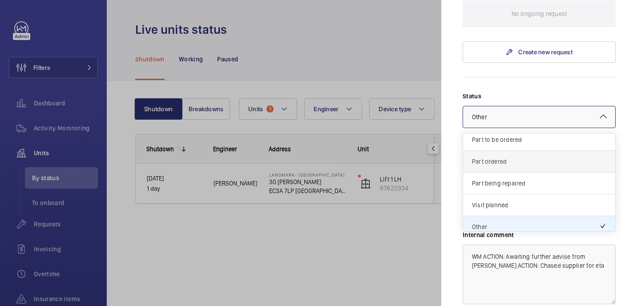
scroll to position [71, 0]
click at [531, 156] on span "Part ordered" at bounding box center [539, 160] width 134 height 9
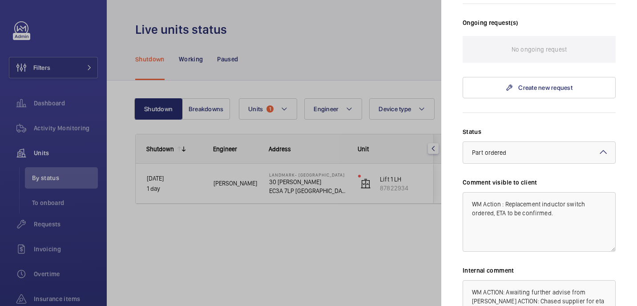
scroll to position [300, 0]
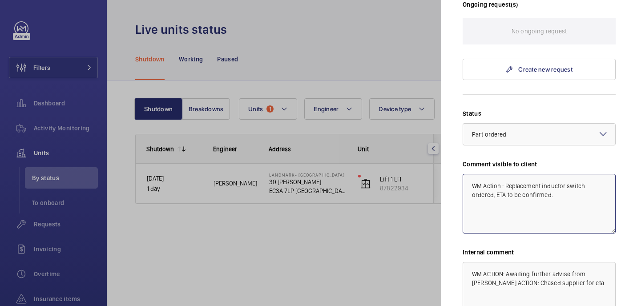
click at [555, 174] on textarea "WM Action : Replacement inductor switch ordered, ETA to be confirmed." at bounding box center [539, 204] width 153 height 60
click at [556, 180] on textarea "WM Action : Replacement inductor switch ordered, ETA to be confirmed. WM ACTION…" at bounding box center [539, 204] width 153 height 60
click at [588, 181] on textarea "WM Action : Replacement inductor switch ordered, ETA to be confirmed. WM ACTION…" at bounding box center [539, 204] width 153 height 60
drag, startPoint x: 596, startPoint y: 178, endPoint x: 465, endPoint y: 179, distance: 131.2
click at [465, 179] on textarea "WM Action : Replacement inductor switch ordered, ETA to be confirmed. WM ACTION…" at bounding box center [539, 204] width 153 height 60
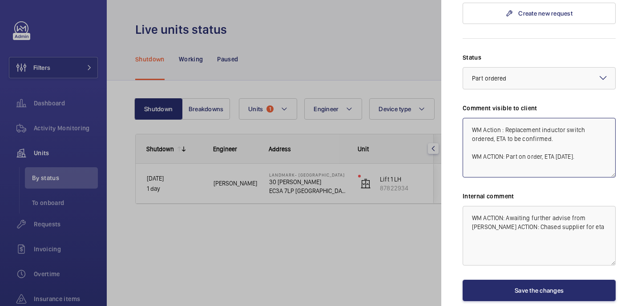
scroll to position [357, 0]
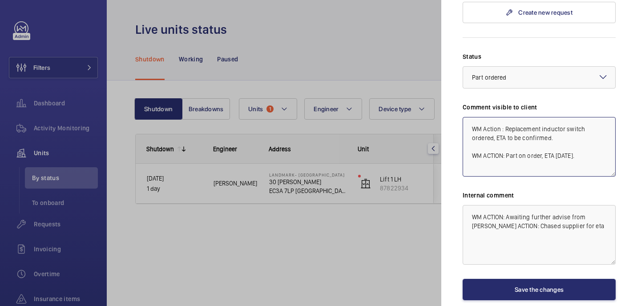
type textarea "WM Action : Replacement inductor switch ordered, ETA to be confirmed. WM ACTION…"
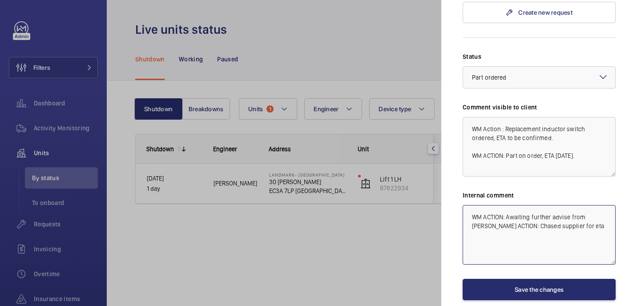
click at [577, 207] on textarea "WM ACTION: Awaiting further advise from Simon WM ACTION: Chased supplier for eta" at bounding box center [539, 235] width 153 height 60
paste textarea "WM ACTION: Part on order, ETA 27th august."
click at [580, 218] on textarea "WM ACTION: Awaiting further advise from Simon WM ACTION: Chased supplier for et…" at bounding box center [539, 235] width 153 height 60
click at [512, 228] on textarea "WM ACTION: Awaiting further advise from Simon WM ACTION: Chased supplier for et…" at bounding box center [539, 235] width 153 height 60
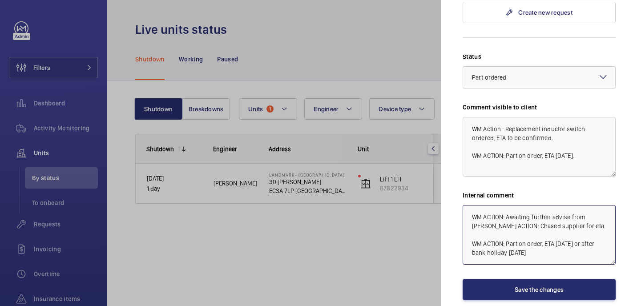
click at [540, 228] on textarea "WM ACTION: Awaiting further advise from Simon WM ACTION: Chased supplier for et…" at bounding box center [539, 235] width 153 height 60
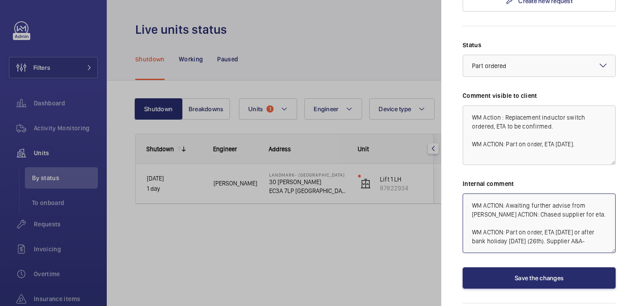
paste textarea "PO-GB-013774"
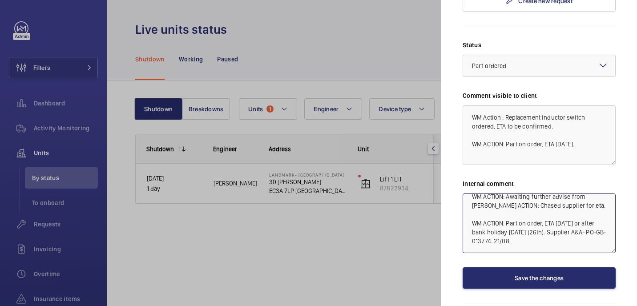
type textarea "WM ACTION: Awaiting further advise from Simon WM ACTION: Chased supplier for et…"
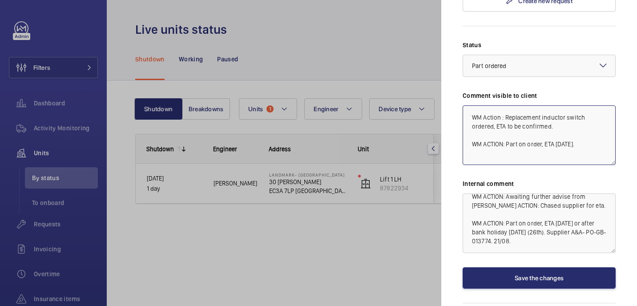
click at [596, 109] on textarea "WM Action : Replacement inductor switch ordered, ETA to be confirmed. WM ACTION…" at bounding box center [539, 135] width 153 height 60
type textarea "WM Action : Replacement inductor switch ordered, ETA to be confirmed. WM ACTION…"
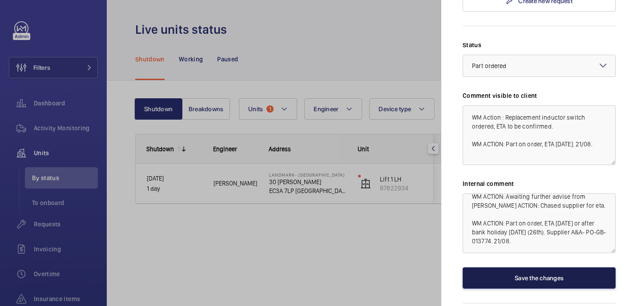
click at [584, 267] on button "Save the changes" at bounding box center [539, 277] width 153 height 21
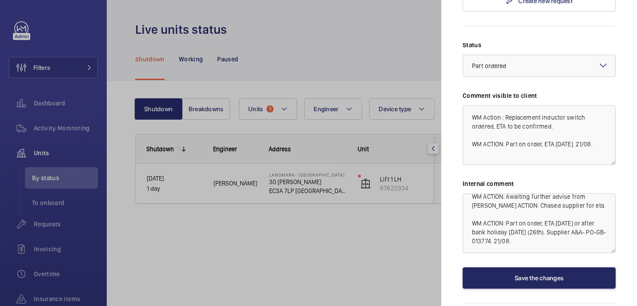
scroll to position [0, 0]
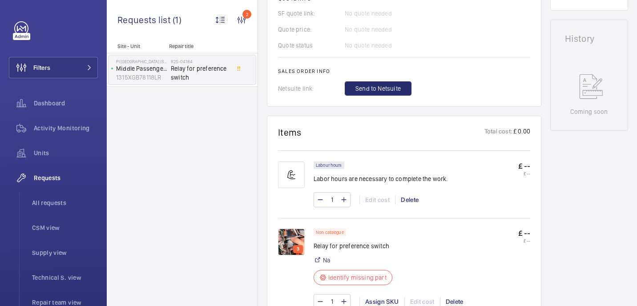
scroll to position [438, 0]
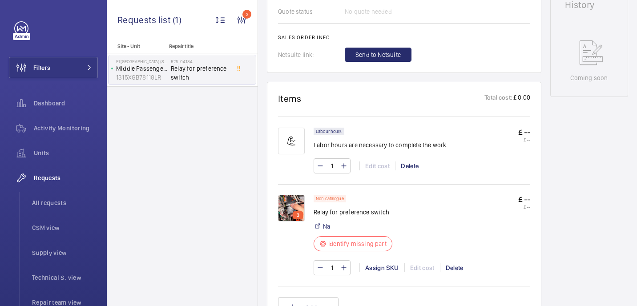
click at [294, 206] on img at bounding box center [291, 208] width 27 height 27
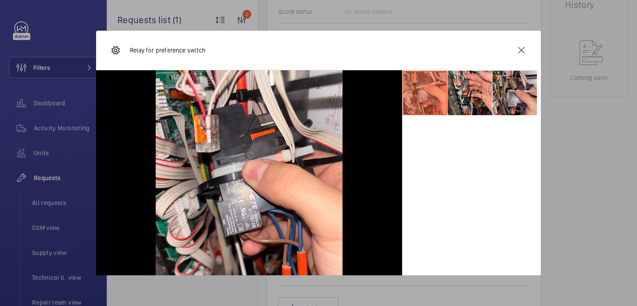
click at [507, 81] on li at bounding box center [514, 93] width 44 height 44
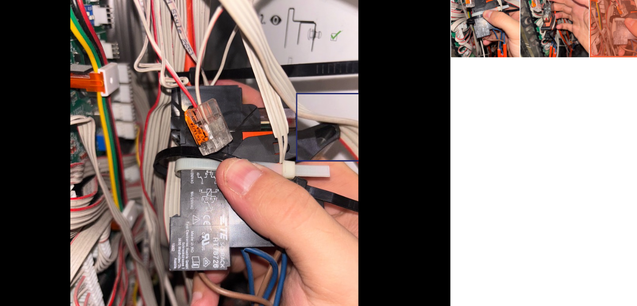
scroll to position [30, 0]
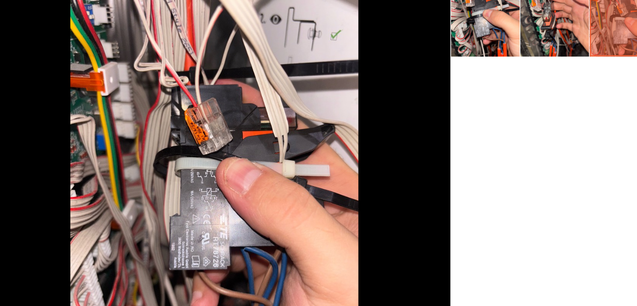
click at [403, 121] on div at bounding box center [471, 164] width 139 height 249
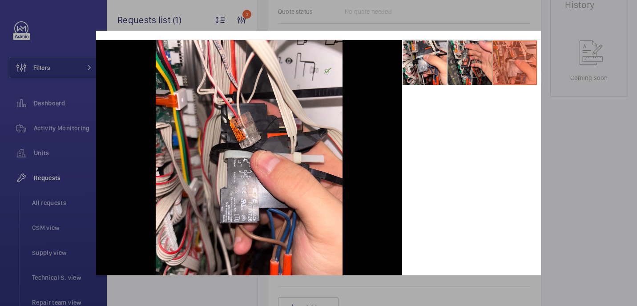
click at [564, 81] on div at bounding box center [318, 153] width 637 height 306
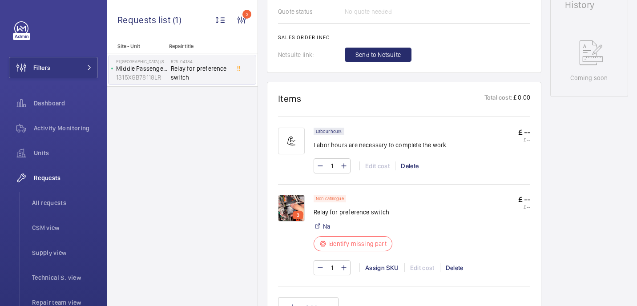
scroll to position [0, 0]
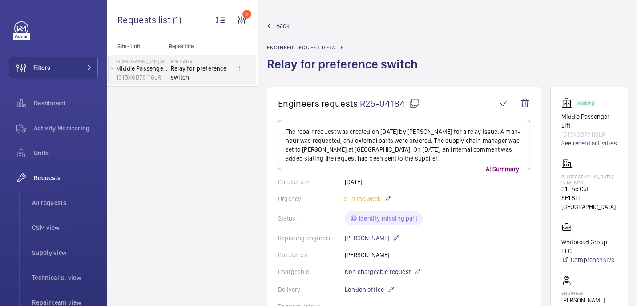
click at [409, 105] on mat-icon at bounding box center [414, 103] width 11 height 11
drag, startPoint x: 559, startPoint y: 175, endPoint x: 590, endPoint y: 181, distance: 31.7
click at [590, 181] on wm-front-card "Working Middle Passenger Lift 1315XGB78118LR See recent activities PI [GEOGRAPH…" at bounding box center [589, 251] width 78 height 328
copy p "PI [GEOGRAPHIC_DATA] (Station)"
click at [68, 198] on li "All requests" at bounding box center [61, 202] width 73 height 21
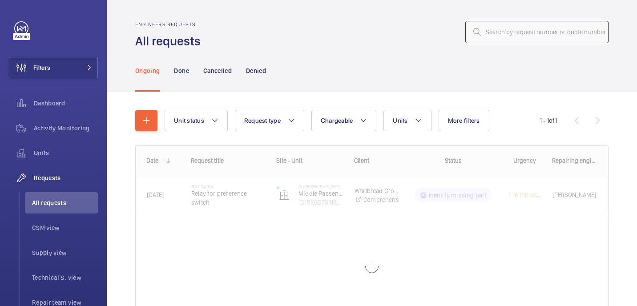
click at [533, 37] on input "text" at bounding box center [536, 32] width 143 height 22
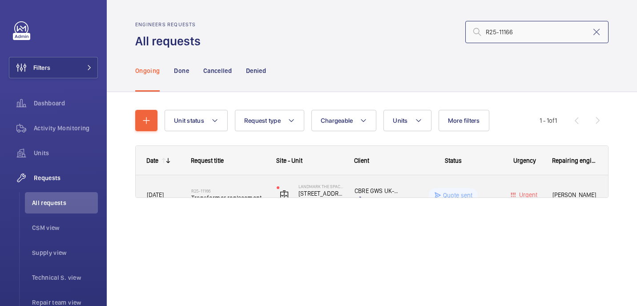
type input "R25-11166"
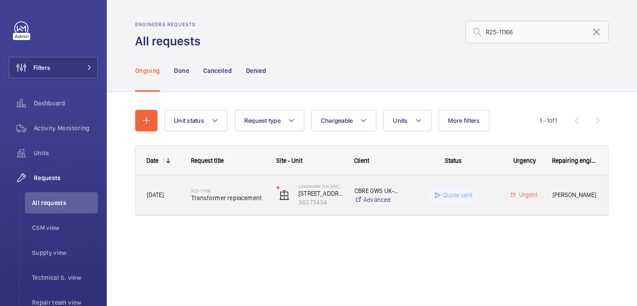
click at [242, 194] on span "Transformer replacement" at bounding box center [228, 198] width 74 height 9
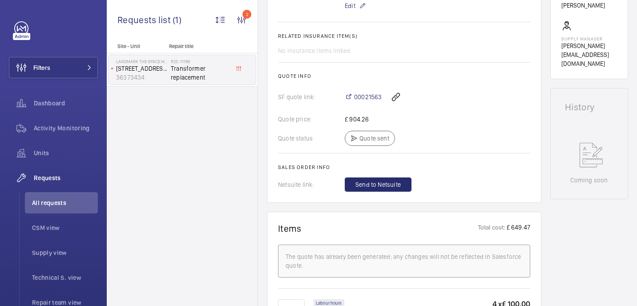
scroll to position [335, 0]
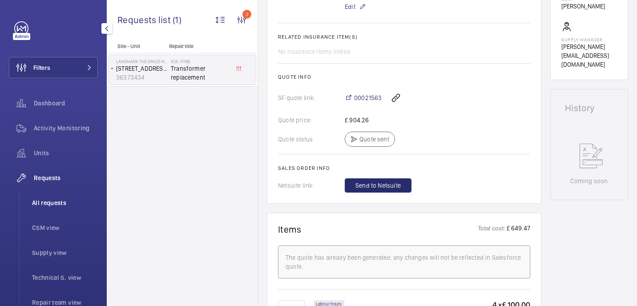
click at [62, 195] on li "All requests" at bounding box center [61, 202] width 73 height 21
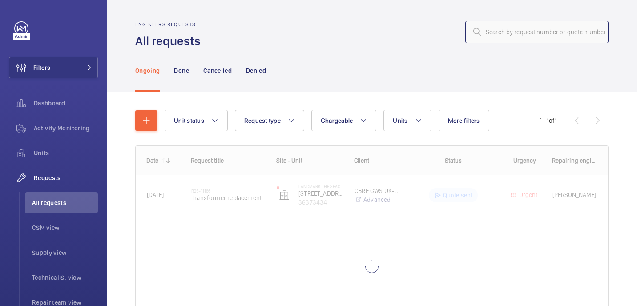
click at [544, 24] on input "text" at bounding box center [536, 32] width 143 height 22
paste input "R25-02756"
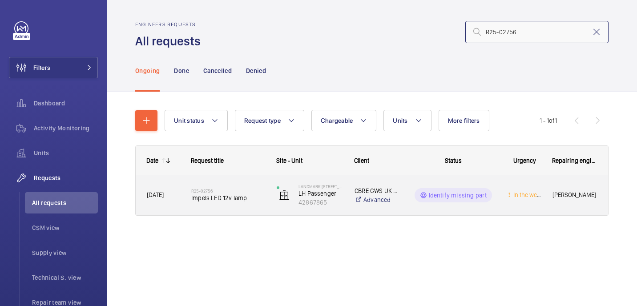
type input "R25-02756"
click at [231, 193] on h2 "R25-02756" at bounding box center [228, 190] width 74 height 5
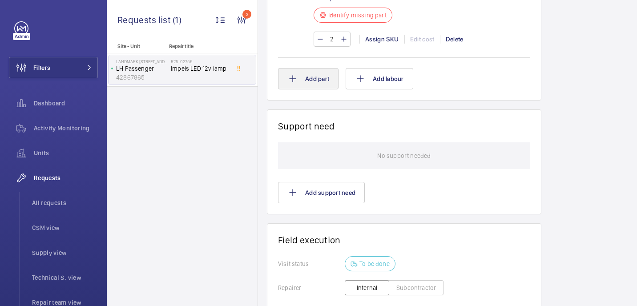
scroll to position [474, 0]
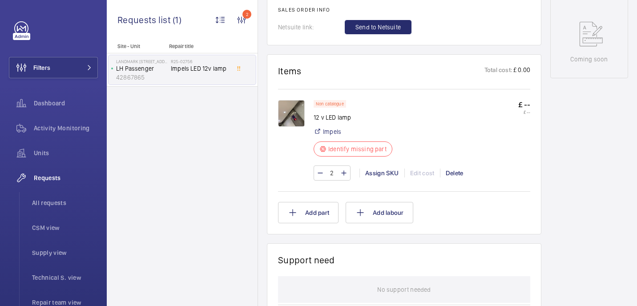
click at [288, 118] on img at bounding box center [291, 113] width 27 height 27
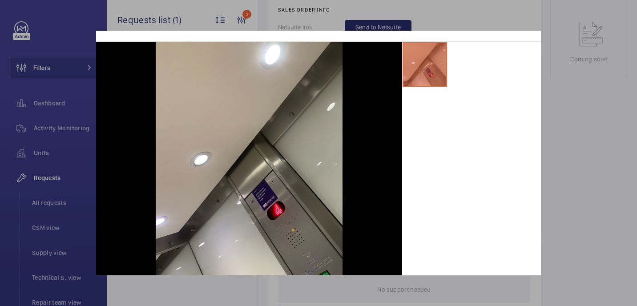
scroll to position [0, 0]
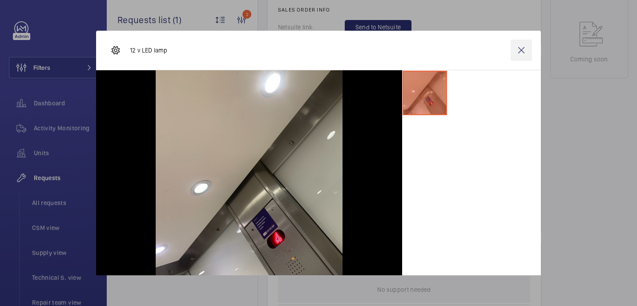
click at [516, 44] on wm-front-icon-button at bounding box center [521, 50] width 21 height 21
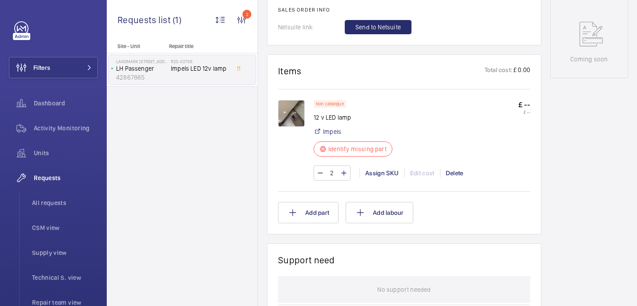
click at [295, 115] on img at bounding box center [291, 113] width 27 height 27
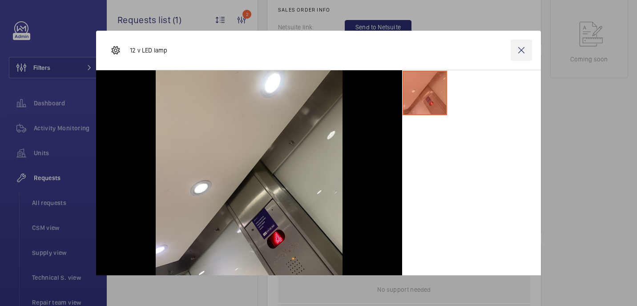
click at [523, 51] on wm-front-icon-button at bounding box center [521, 50] width 21 height 21
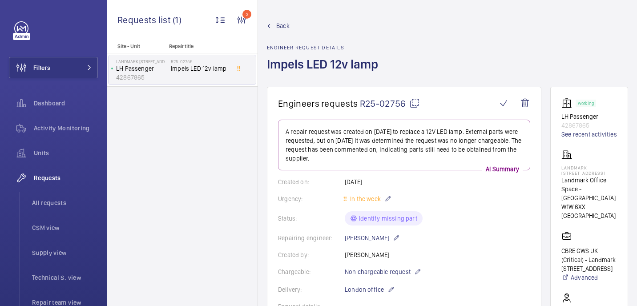
click at [413, 104] on mat-icon at bounding box center [414, 103] width 11 height 11
click at [568, 169] on p "Landmark 120 Cavendish Street" at bounding box center [589, 170] width 56 height 11
copy p "Landmark 120 Cavendish Street"
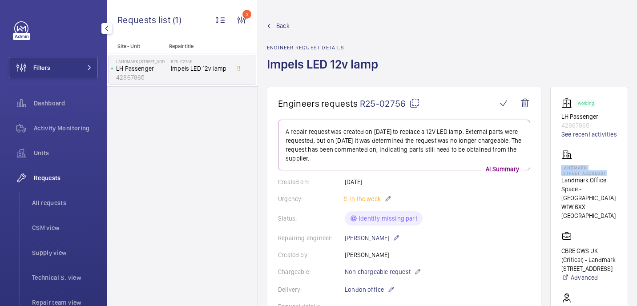
scroll to position [415, 0]
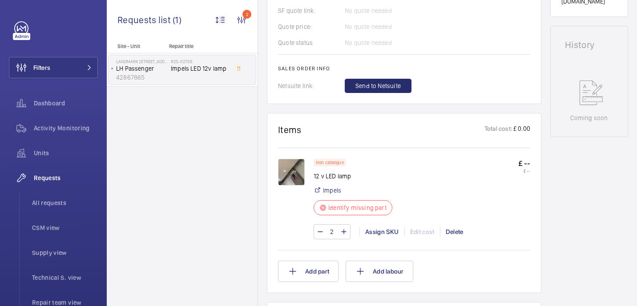
click at [343, 175] on p "12 v LED lamp" at bounding box center [356, 176] width 84 height 9
copy div "12 v LED lamp"
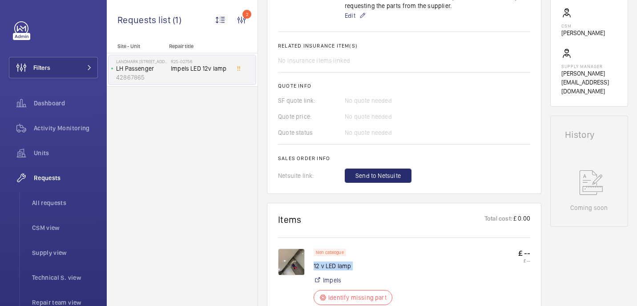
scroll to position [316, 0]
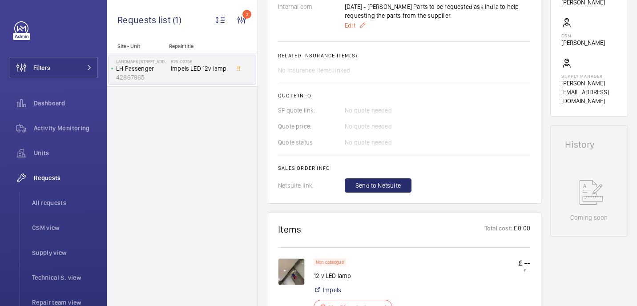
click at [352, 22] on span "Edit" at bounding box center [350, 25] width 11 height 9
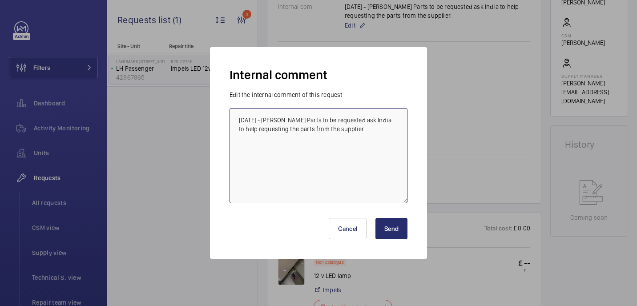
click at [371, 131] on textarea "21-08-2025 - Ricardo Parts to be requested ask India to help requesting the par…" at bounding box center [319, 155] width 178 height 95
click at [258, 149] on textarea "21-08-2025 - Ricardo Parts to be requested ask India to help requesting the par…" at bounding box center [319, 155] width 178 height 95
type textarea "21-08-2025 - Ricardo Parts to be requested ask India to help requesting the par…"
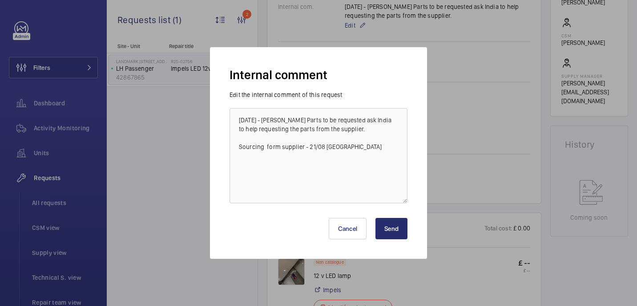
click at [387, 227] on button "Send" at bounding box center [391, 228] width 32 height 21
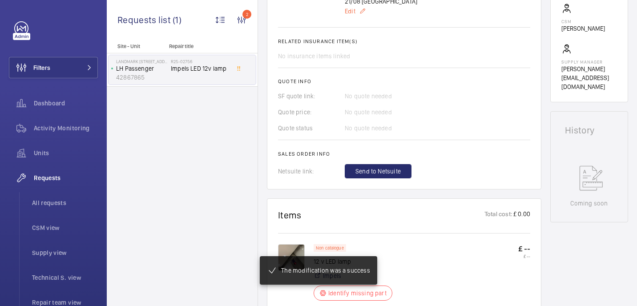
scroll to position [339, 0]
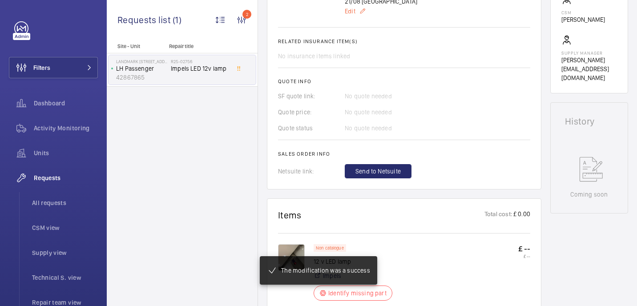
click at [348, 9] on span "Edit" at bounding box center [350, 11] width 11 height 9
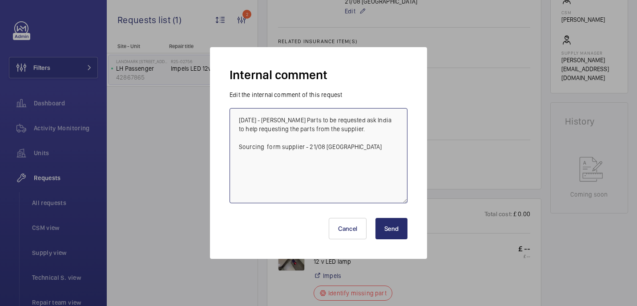
click at [278, 148] on textarea "21-08-2025 - Ricardo Parts to be requested ask India to help requesting the par…" at bounding box center [319, 155] width 178 height 95
type textarea "21-08-2025 - Ricardo Parts to be requested ask India to help requesting the par…"
click at [380, 227] on button "Send" at bounding box center [391, 228] width 32 height 21
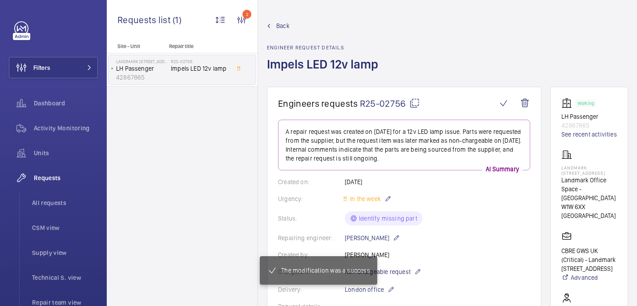
scroll to position [454, 0]
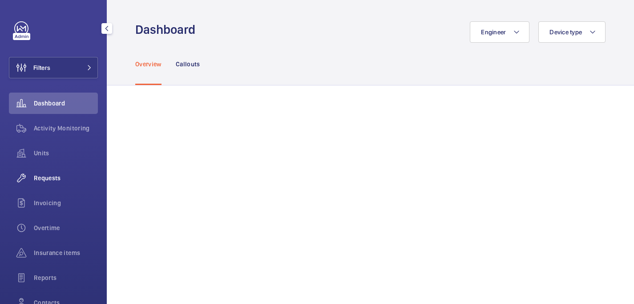
click at [55, 173] on div "Requests" at bounding box center [53, 177] width 89 height 21
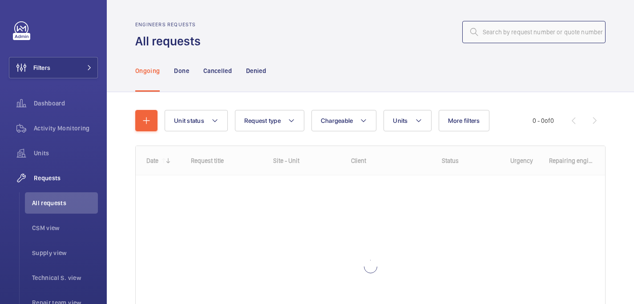
click at [562, 28] on input "text" at bounding box center [533, 32] width 143 height 22
paste input "R25-00654"
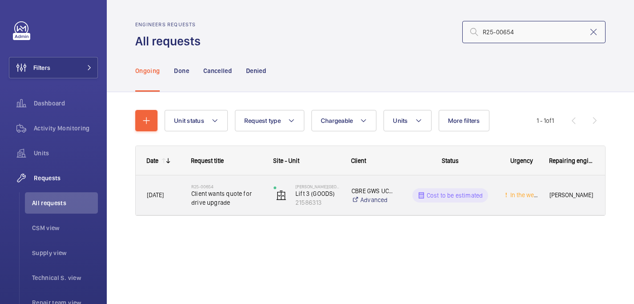
type input "R25-00654"
click at [237, 196] on span "Client wants quote for drive upgrade" at bounding box center [226, 198] width 71 height 18
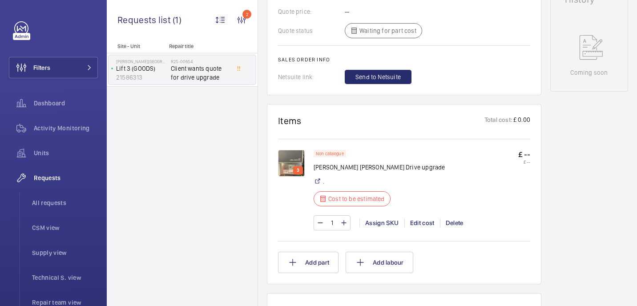
scroll to position [188, 0]
